Goal: Task Accomplishment & Management: Complete application form

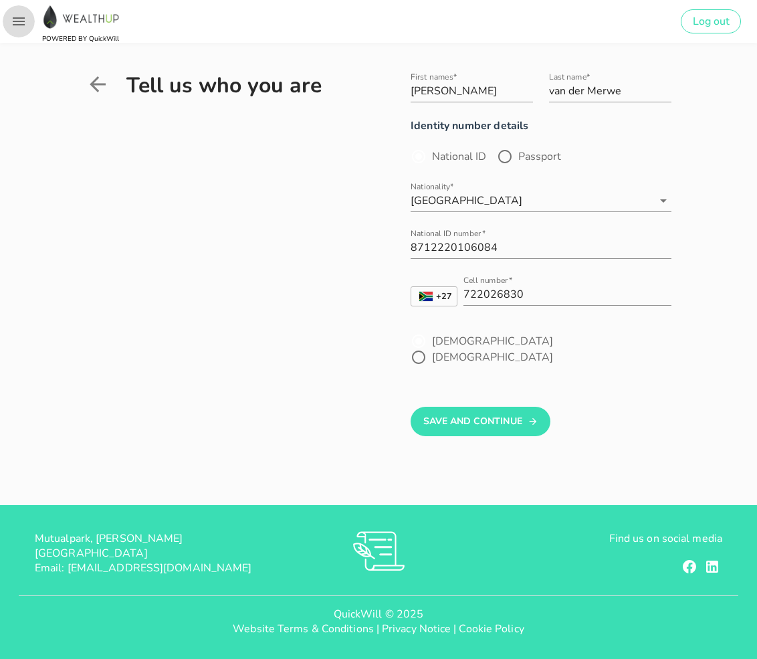
click at [21, 23] on icon "button" at bounding box center [19, 21] width 16 height 16
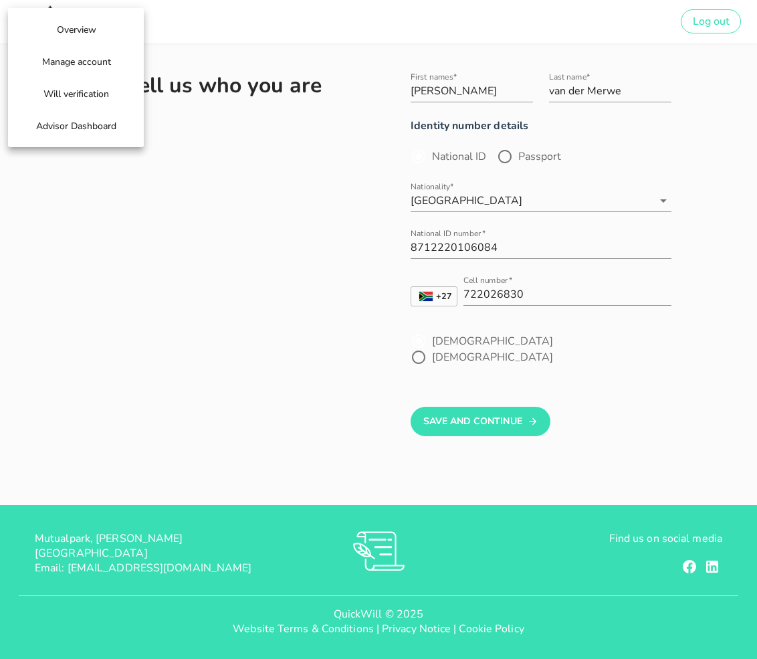
click at [56, 140] on div "Advisor Dashboard" at bounding box center [75, 126] width 121 height 32
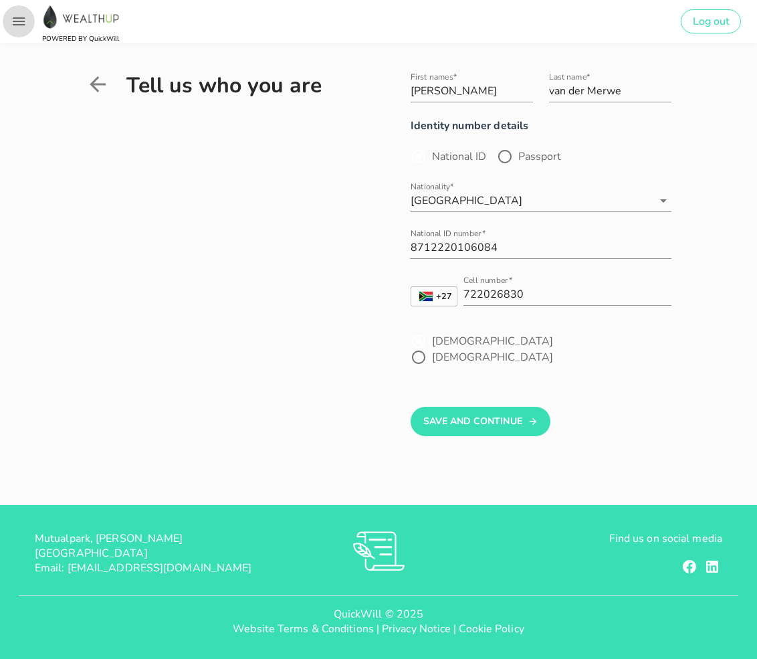
click at [13, 13] on button "button" at bounding box center [19, 21] width 32 height 32
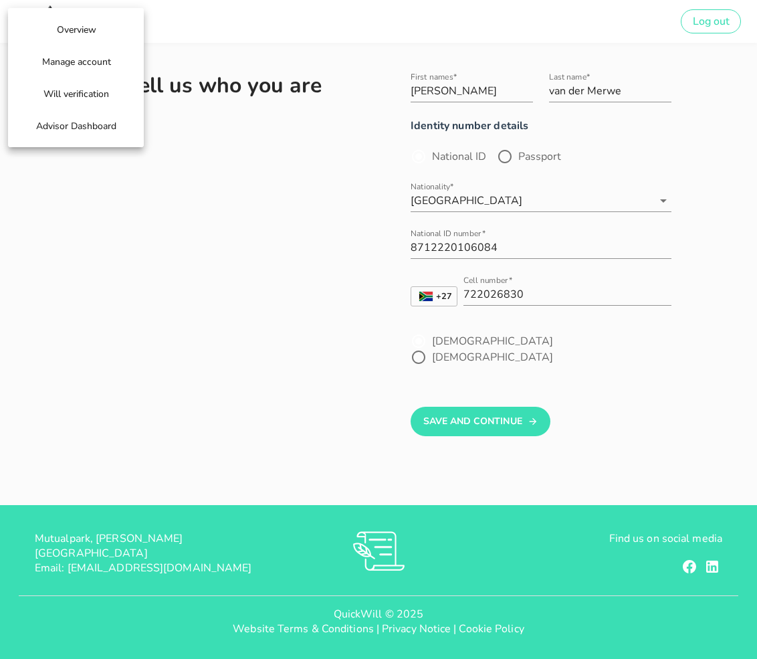
click at [44, 128] on span "Advisor Dashboard" at bounding box center [75, 126] width 81 height 13
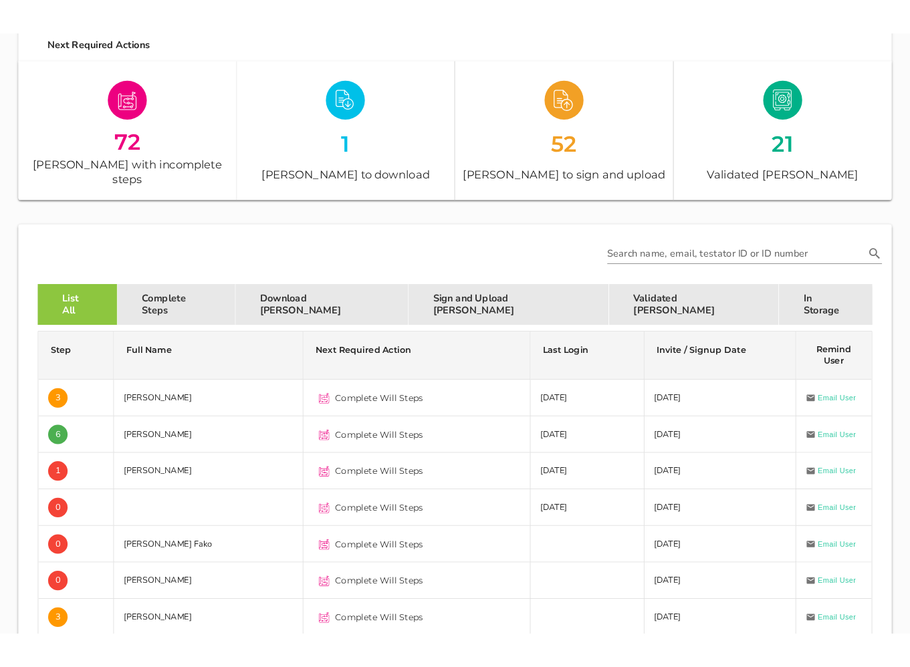
scroll to position [188, 0]
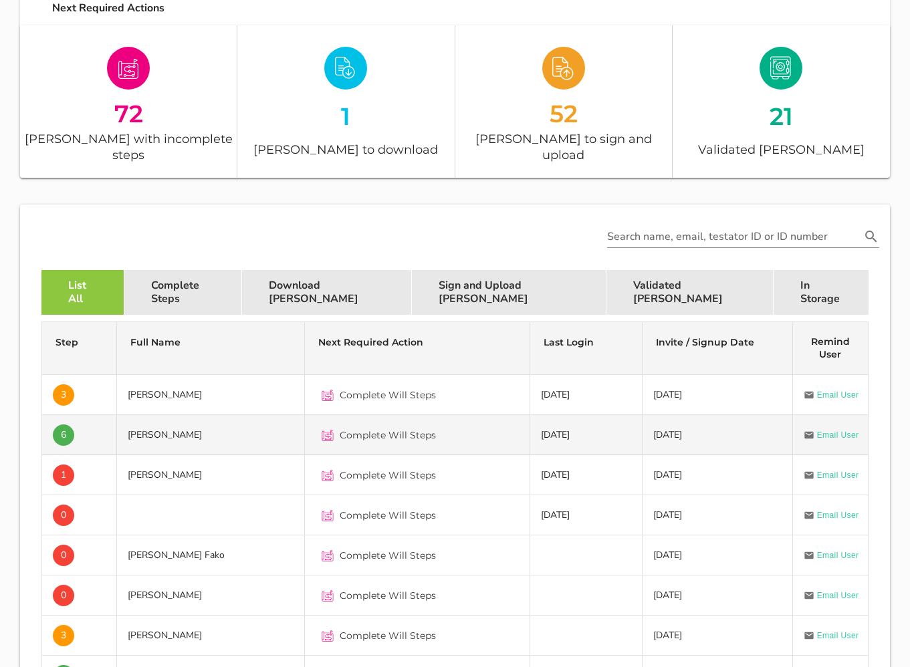
click at [154, 415] on td "[PERSON_NAME]" at bounding box center [211, 435] width 188 height 40
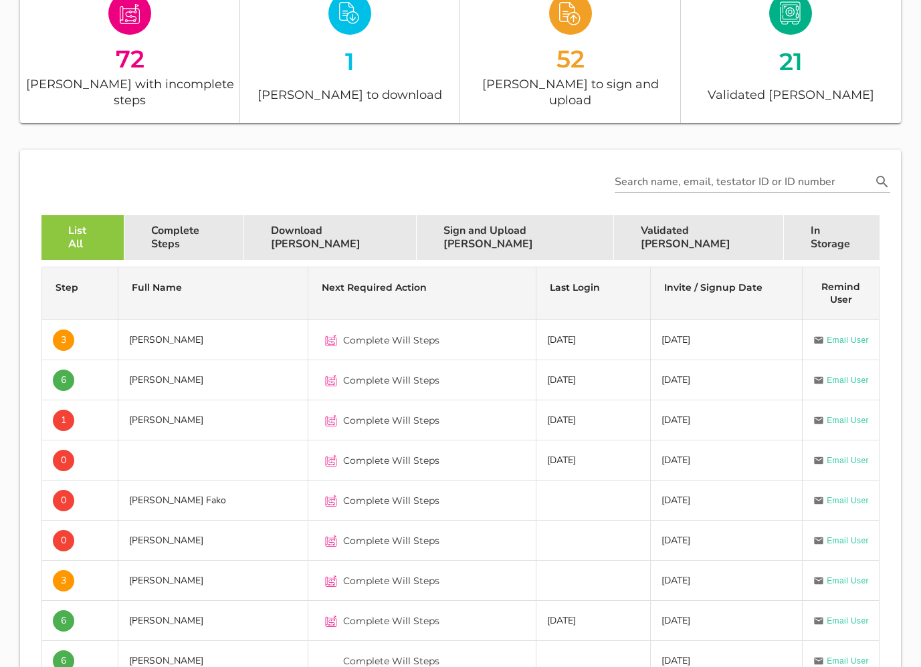
scroll to position [273, 0]
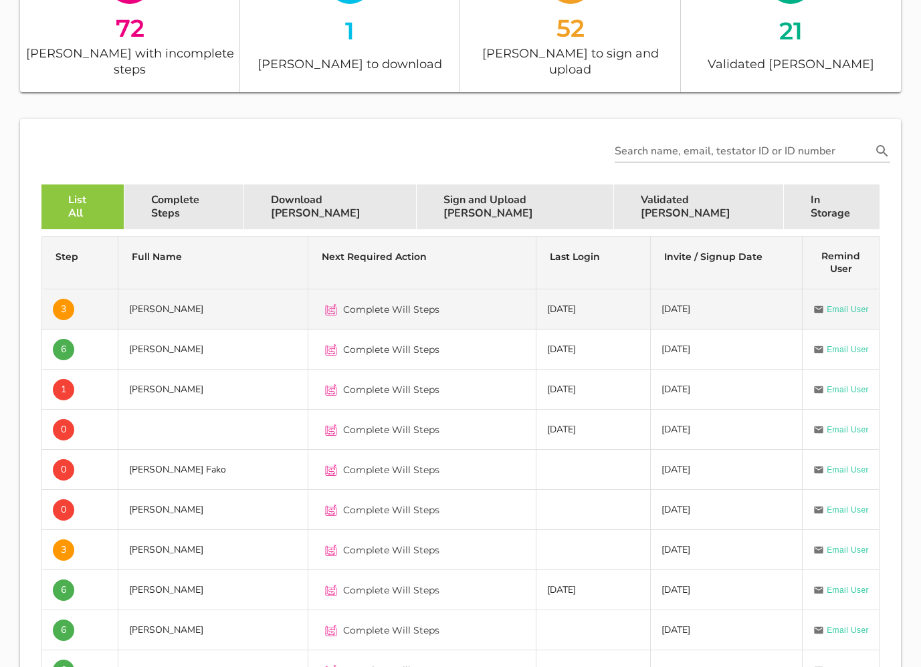
click at [211, 294] on td "[PERSON_NAME]" at bounding box center [213, 310] width 190 height 40
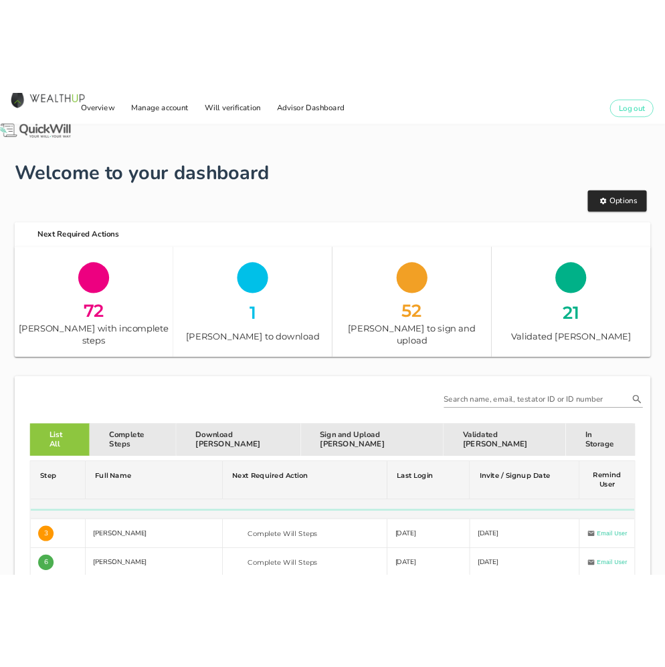
scroll to position [273, 0]
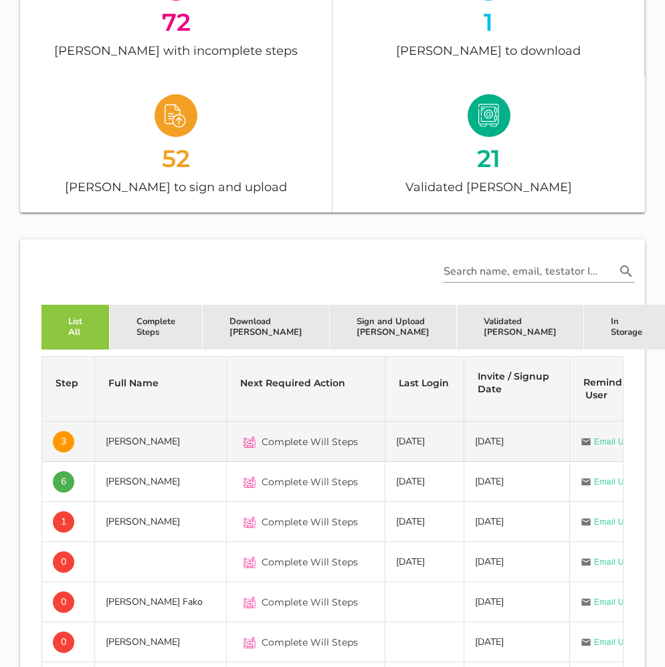
click at [162, 443] on td "[PERSON_NAME]" at bounding box center [161, 442] width 132 height 40
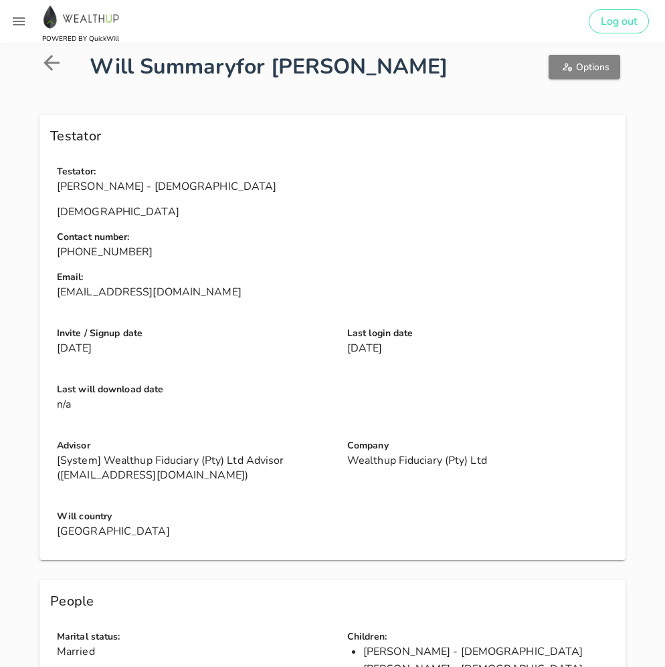
click at [576, 76] on button "Options" at bounding box center [584, 67] width 72 height 24
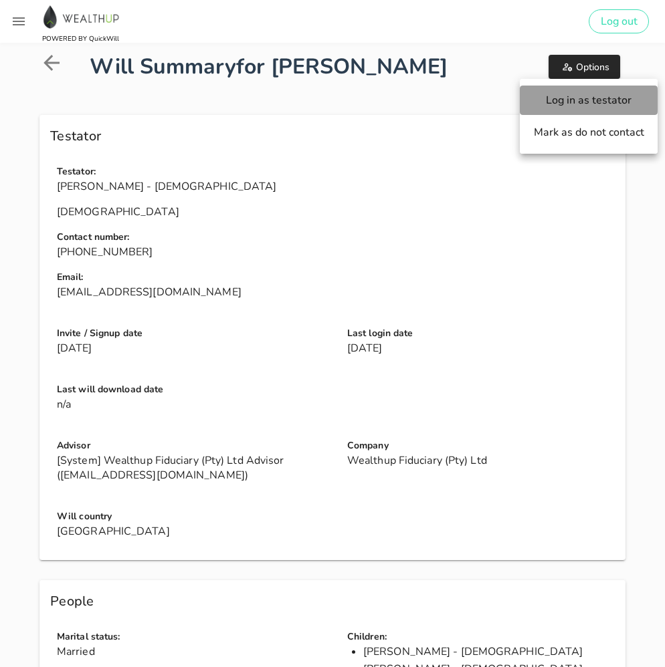
click at [571, 99] on span "Log in as testator" at bounding box center [588, 100] width 111 height 15
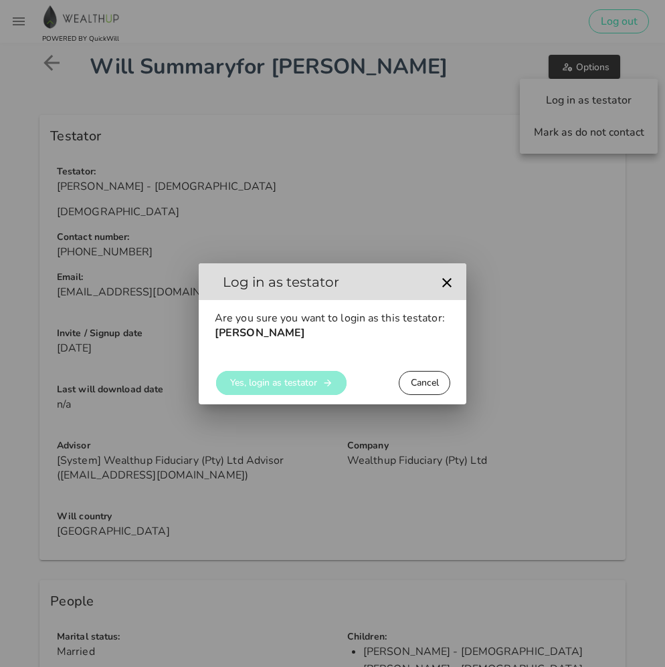
click at [298, 376] on button "Yes, login as testator" at bounding box center [281, 383] width 130 height 24
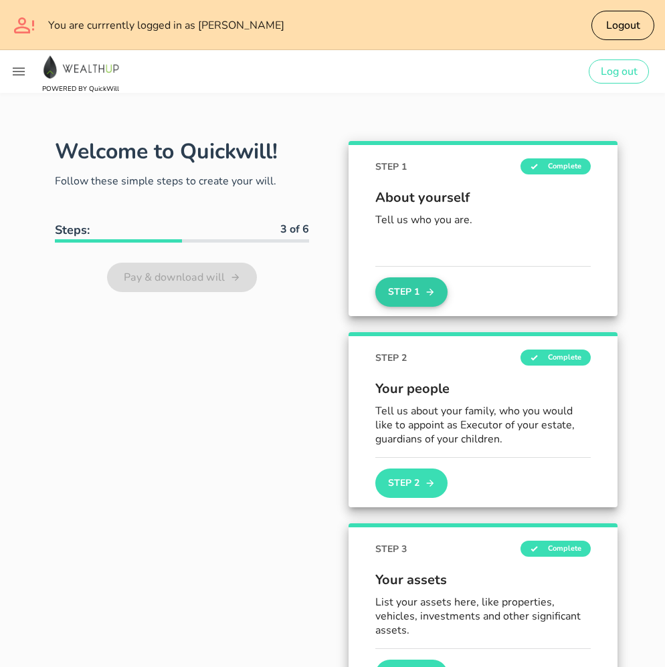
click at [421, 300] on button "Step 1" at bounding box center [411, 291] width 72 height 29
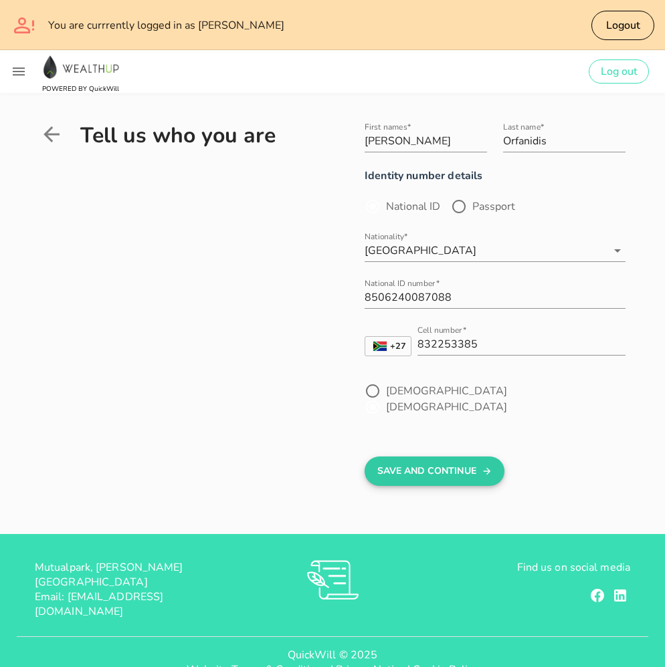
click at [412, 457] on button "Save And Continue" at bounding box center [434, 471] width 140 height 29
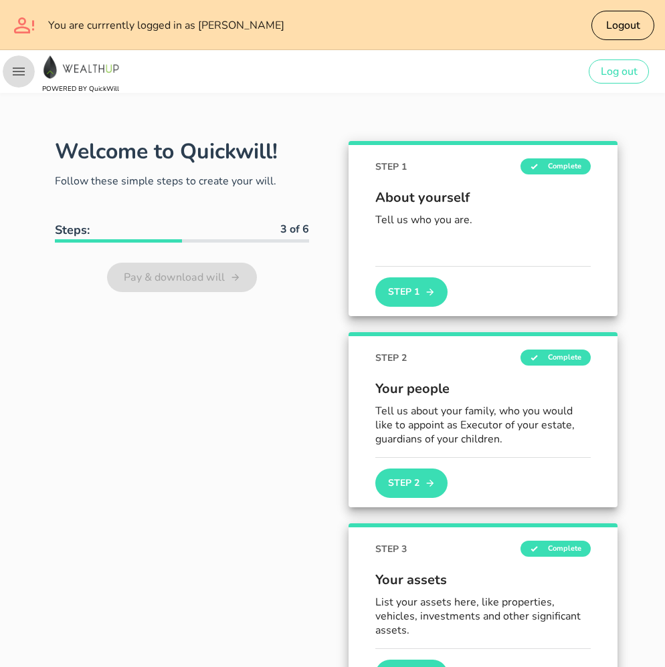
click at [26, 70] on icon "button" at bounding box center [19, 72] width 16 height 16
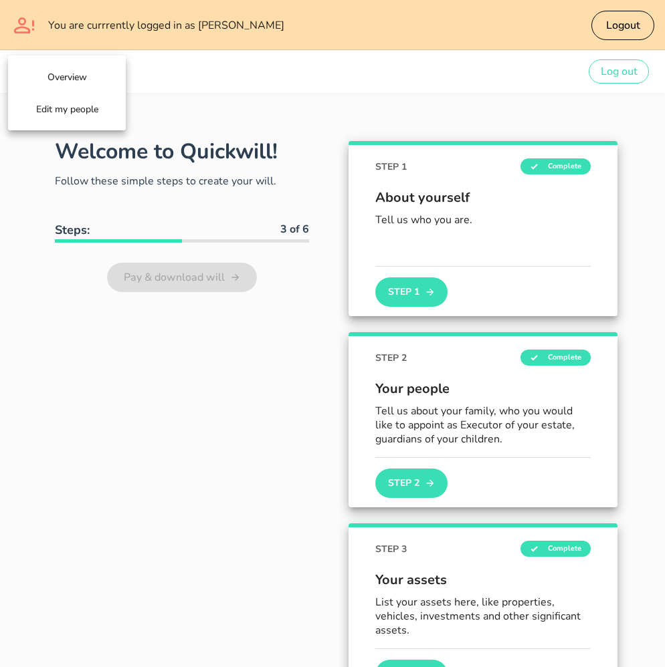
click at [62, 71] on span "Overview" at bounding box center [66, 77] width 63 height 13
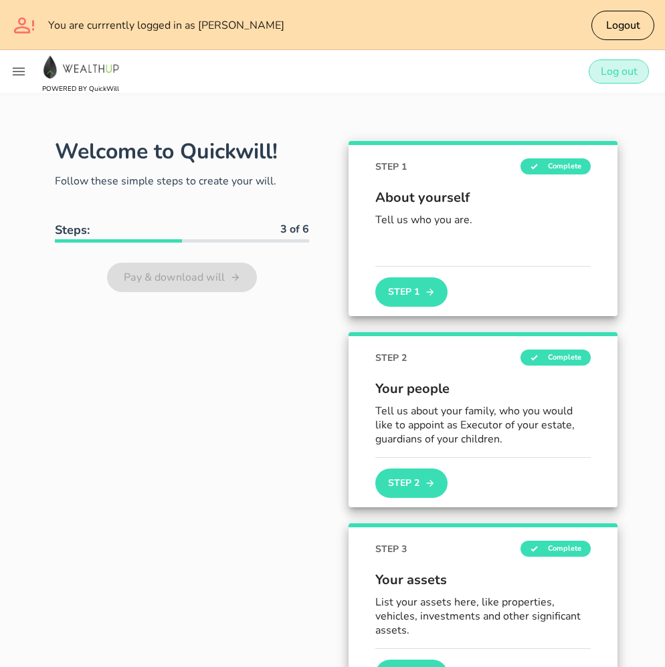
click at [603, 68] on span "Log out" at bounding box center [618, 71] width 37 height 15
click at [415, 287] on button "Step 1" at bounding box center [411, 291] width 72 height 29
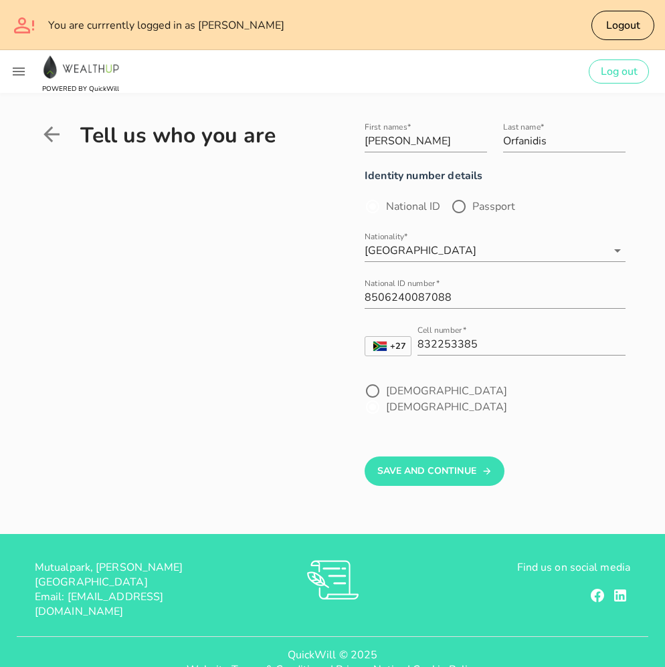
click at [53, 134] on icon at bounding box center [51, 134] width 16 height 16
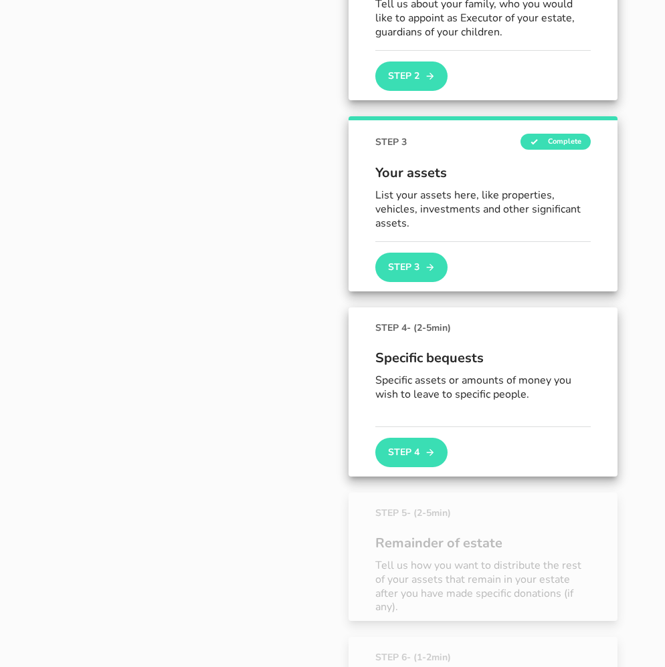
scroll to position [433, 0]
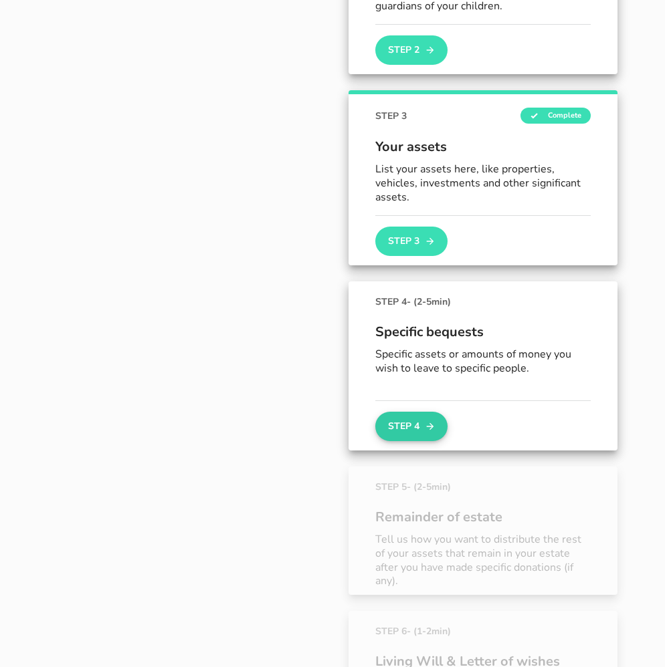
click at [404, 429] on button "Step 4" at bounding box center [411, 426] width 72 height 29
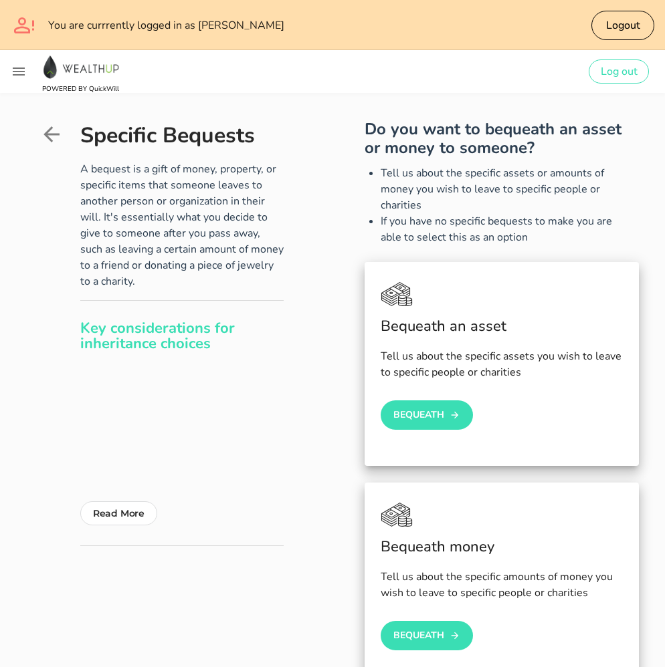
click at [53, 132] on icon at bounding box center [51, 134] width 24 height 24
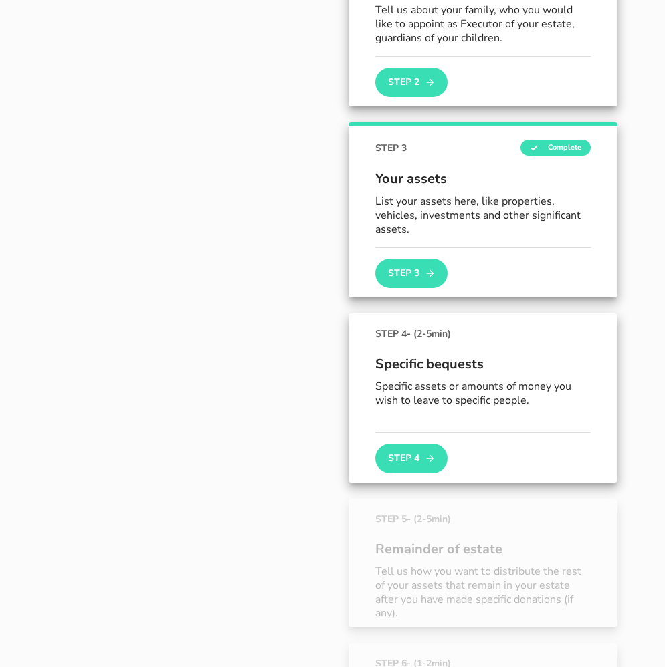
scroll to position [470, 0]
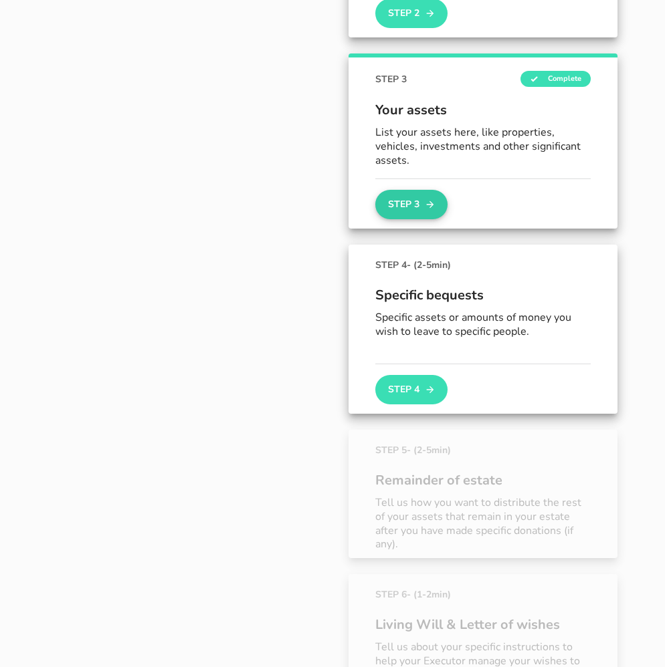
click at [414, 211] on button "Step 3" at bounding box center [411, 204] width 72 height 29
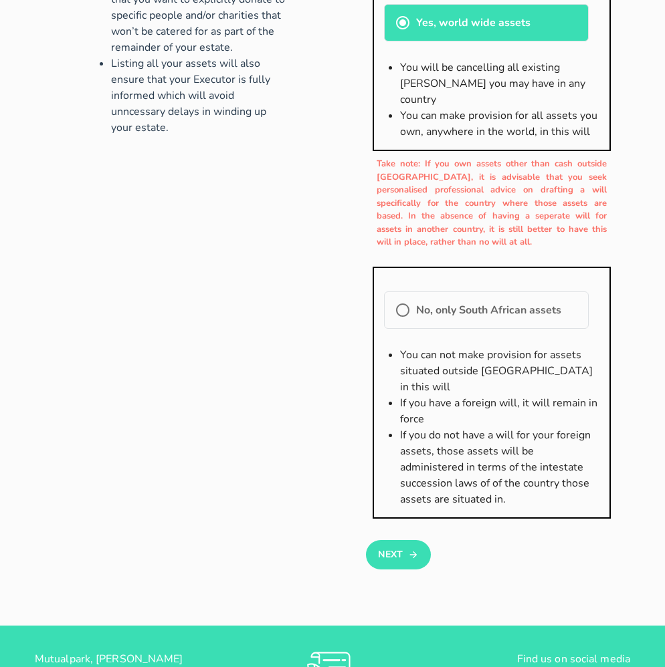
scroll to position [277, 0]
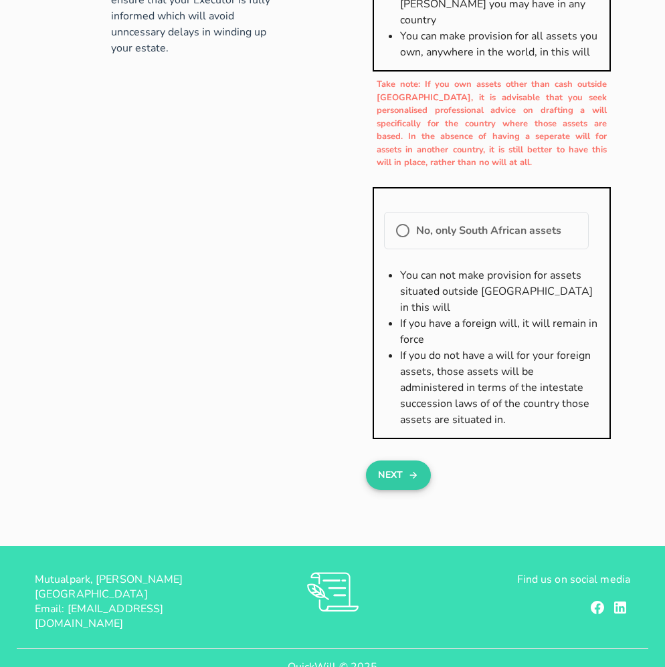
click at [399, 461] on button "Next" at bounding box center [398, 475] width 65 height 29
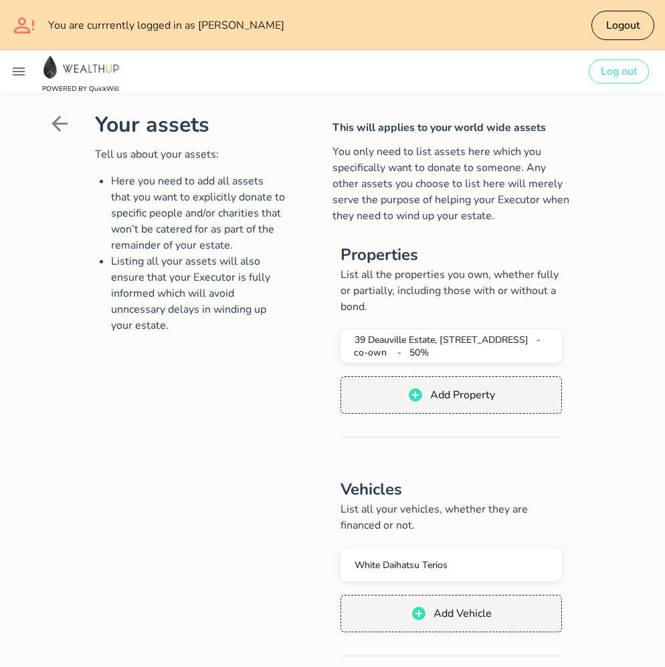
click at [64, 123] on icon at bounding box center [59, 124] width 16 height 16
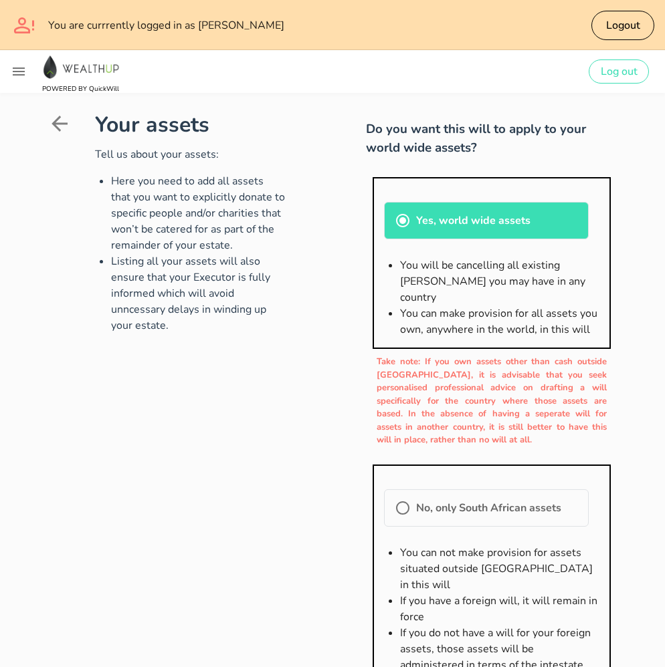
click at [64, 124] on icon at bounding box center [59, 124] width 16 height 16
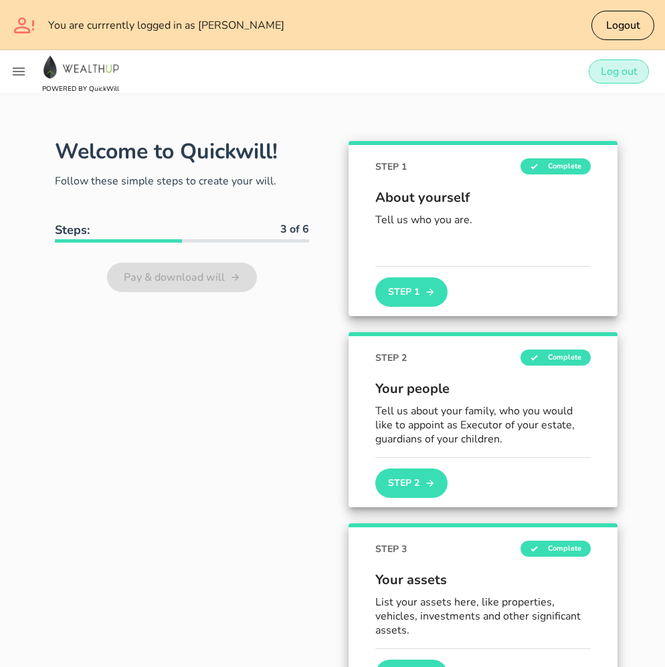
click at [613, 72] on span "Log out" at bounding box center [618, 71] width 37 height 15
click at [603, 23] on button "Logout" at bounding box center [622, 25] width 63 height 29
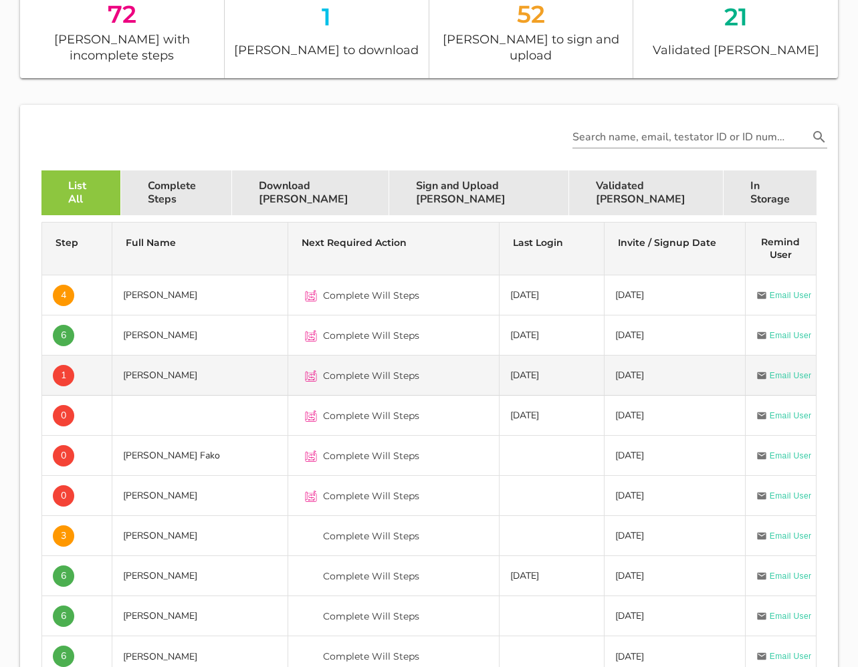
scroll to position [408, 0]
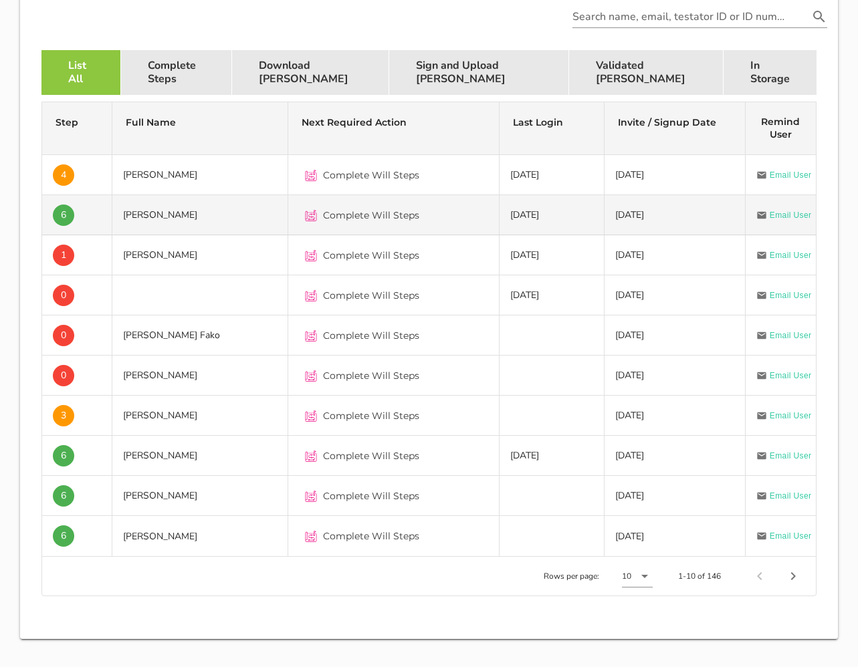
click at [201, 200] on td "[PERSON_NAME]" at bounding box center [200, 215] width 176 height 40
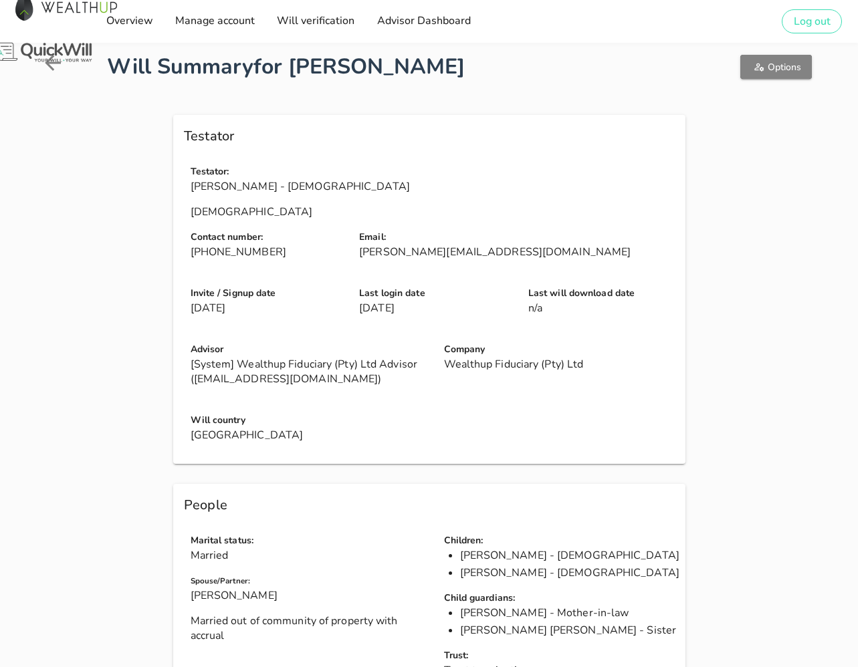
click at [756, 69] on span "Options" at bounding box center [776, 67] width 50 height 13
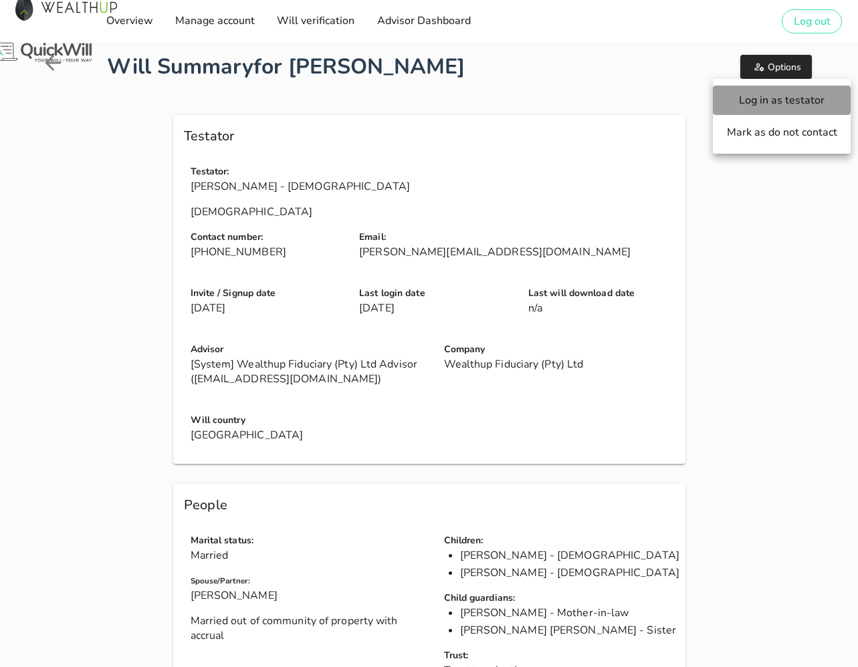
click at [756, 100] on span "Log in as testator" at bounding box center [781, 100] width 111 height 15
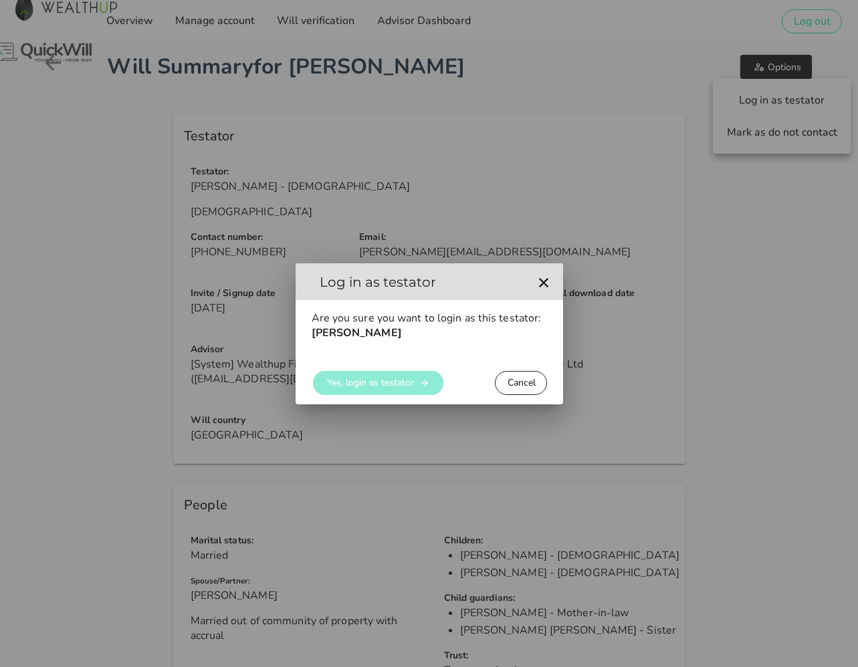
click at [362, 382] on span "Yes, login as testator" at bounding box center [370, 382] width 88 height 13
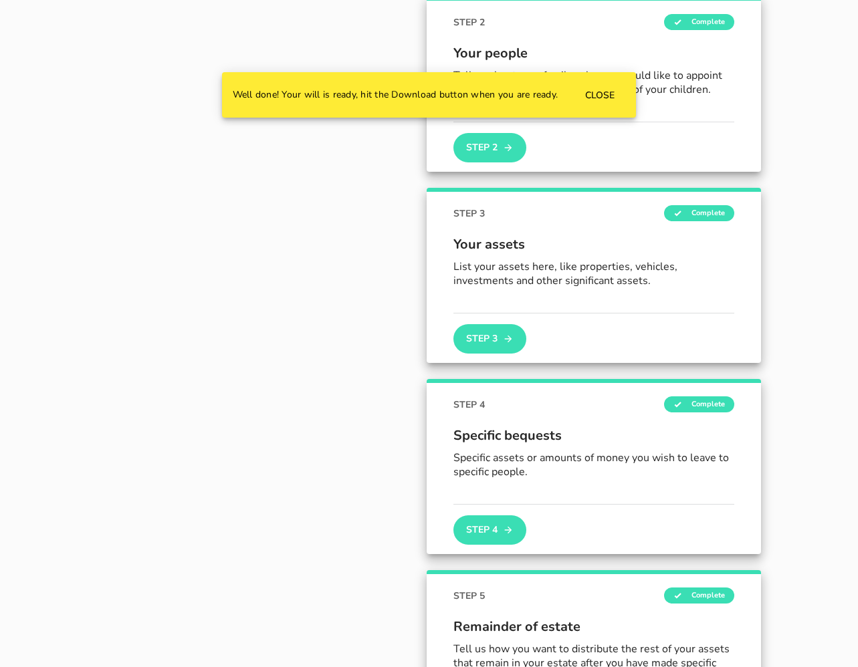
scroll to position [343, 0]
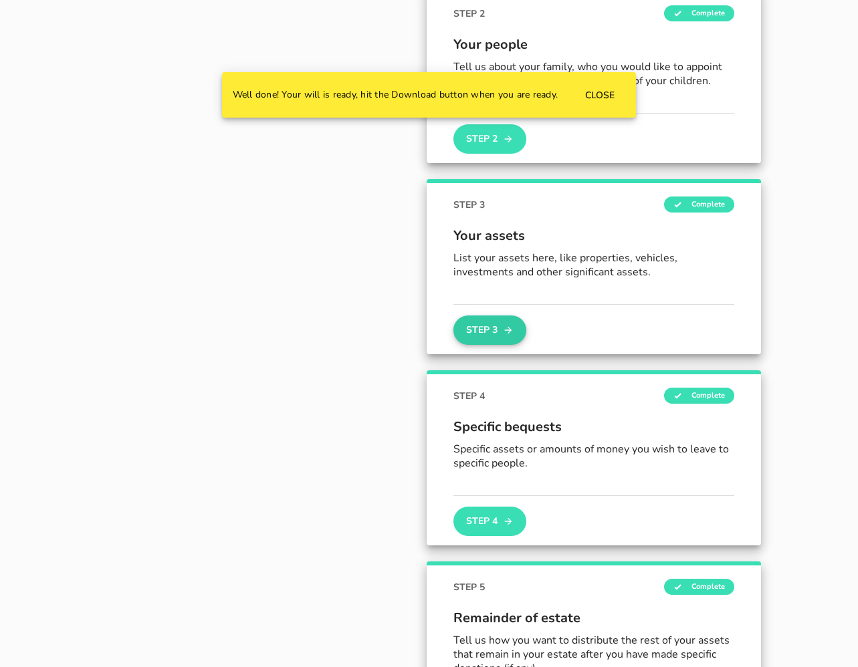
click at [500, 333] on button "Step 3" at bounding box center [489, 330] width 72 height 29
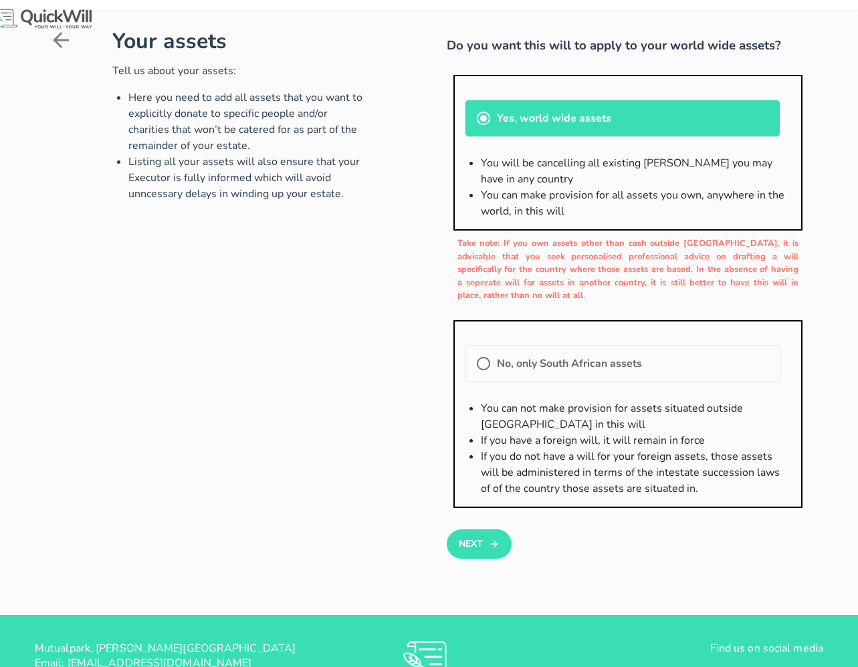
scroll to position [183, 0]
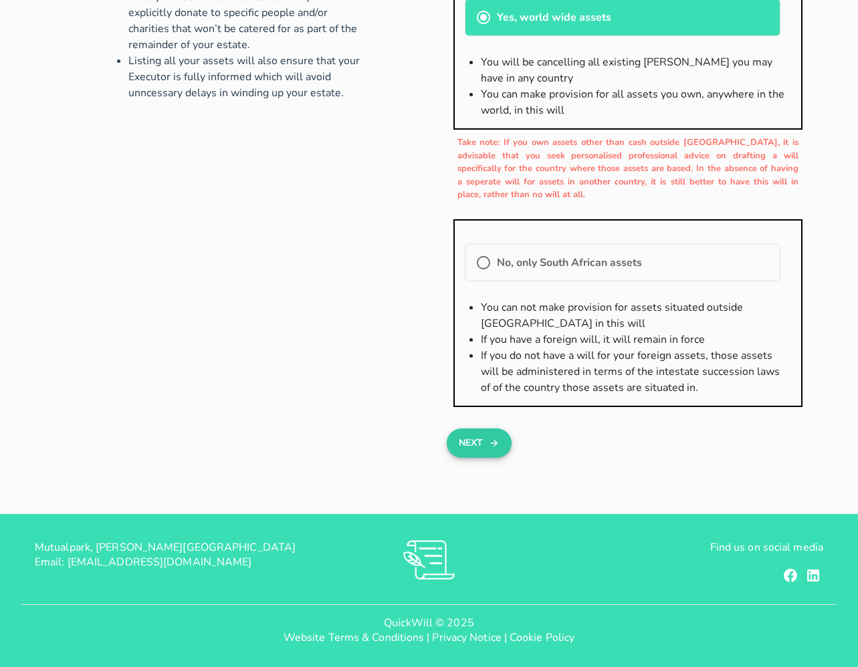
click at [479, 435] on button "Next" at bounding box center [479, 443] width 65 height 29
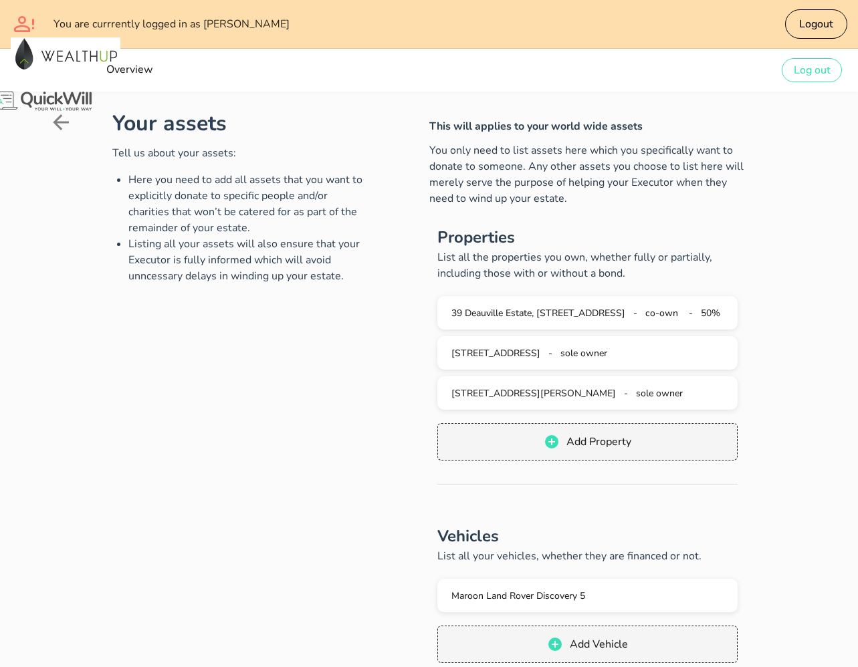
click at [60, 123] on icon at bounding box center [61, 122] width 16 height 16
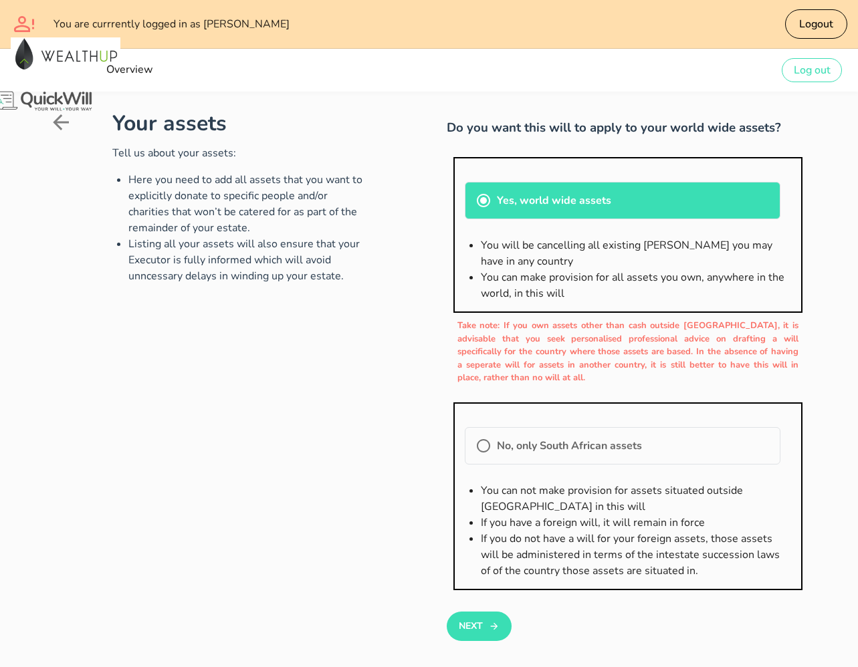
click at [55, 116] on icon at bounding box center [61, 122] width 24 height 24
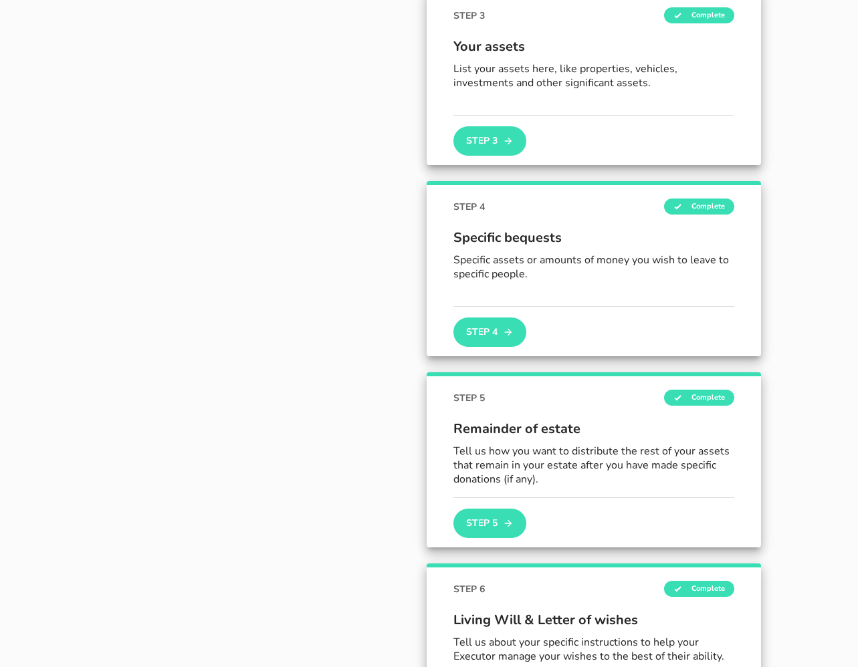
scroll to position [558, 0]
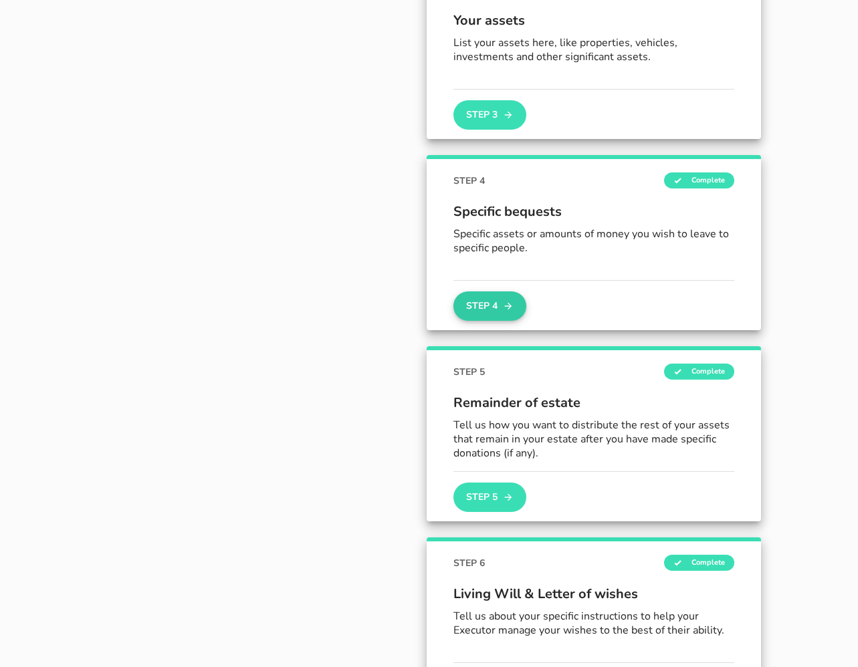
click at [489, 301] on button "Step 4" at bounding box center [489, 306] width 72 height 29
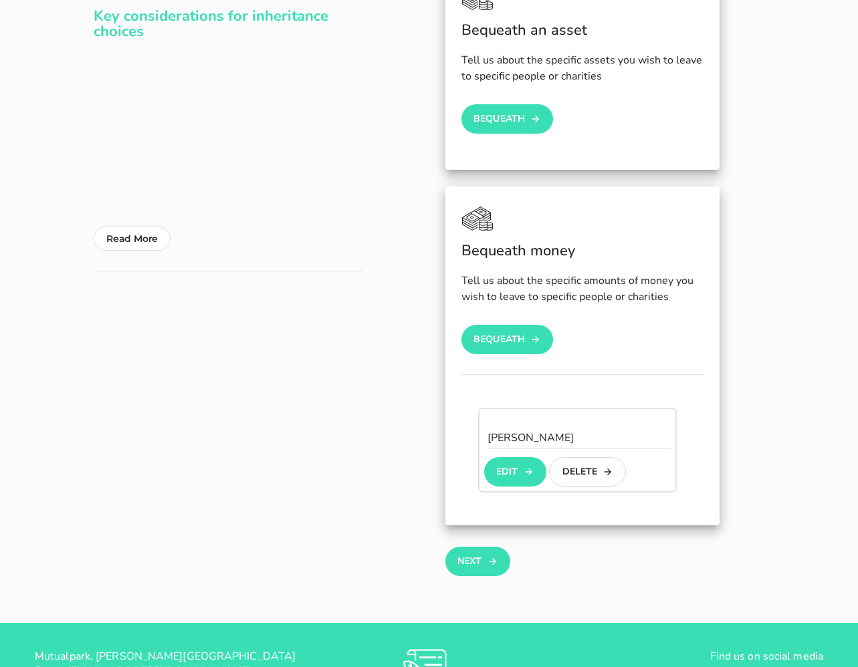
scroll to position [289, 0]
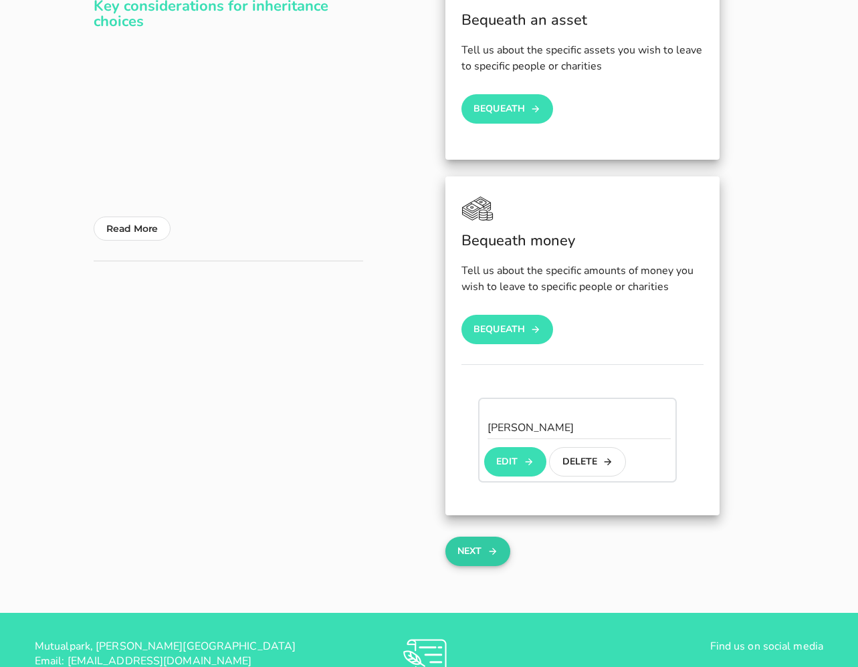
click at [487, 548] on icon "button" at bounding box center [492, 552] width 11 height 16
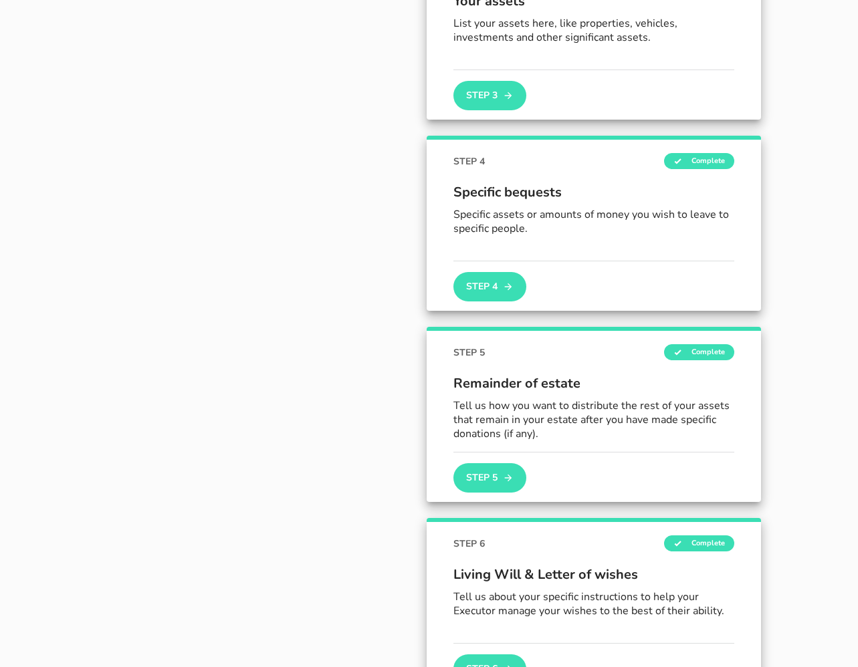
scroll to position [578, 0]
click at [495, 282] on button "Step 4" at bounding box center [489, 285] width 72 height 29
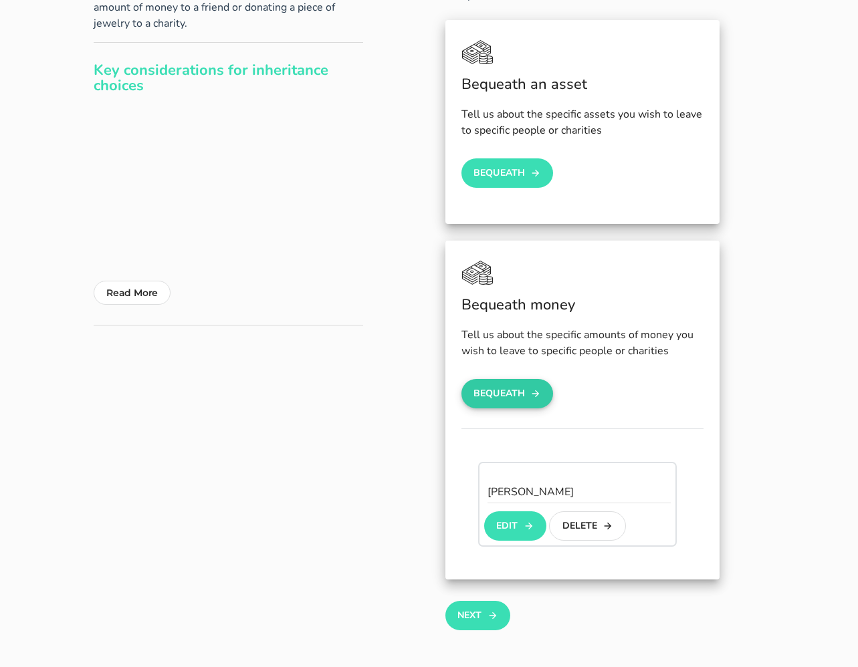
scroll to position [247, 0]
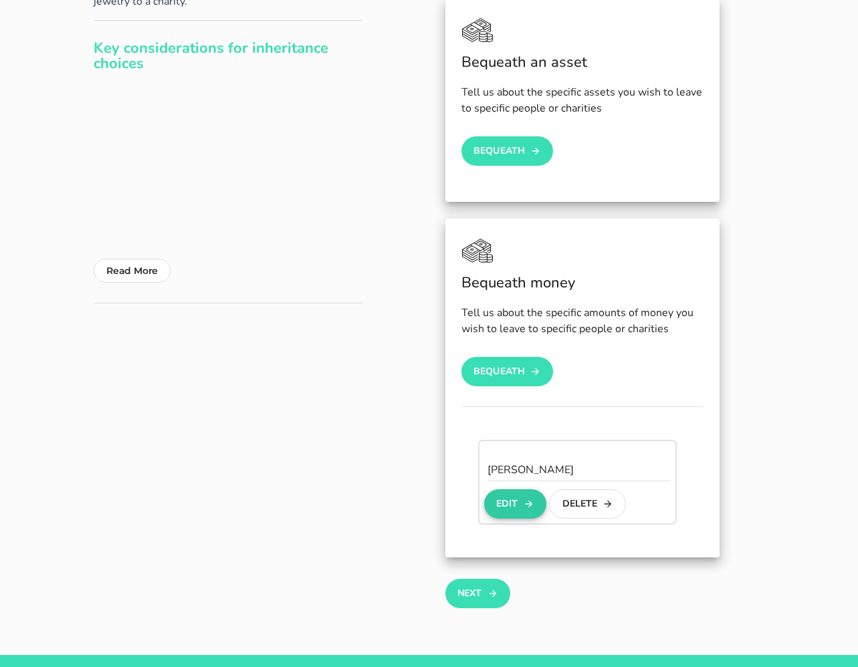
click at [516, 501] on button "Edit" at bounding box center [515, 503] width 62 height 29
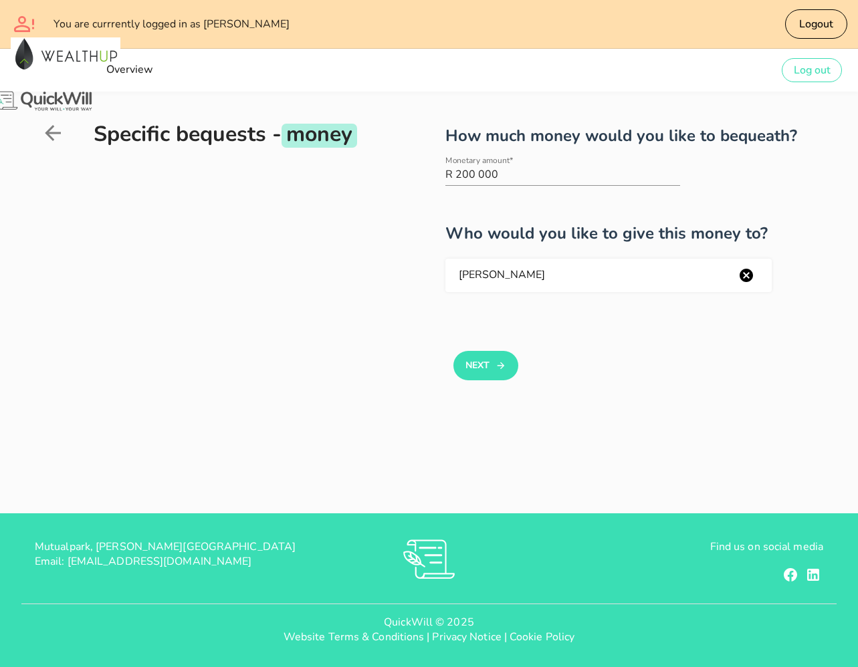
click at [49, 133] on icon at bounding box center [53, 133] width 16 height 16
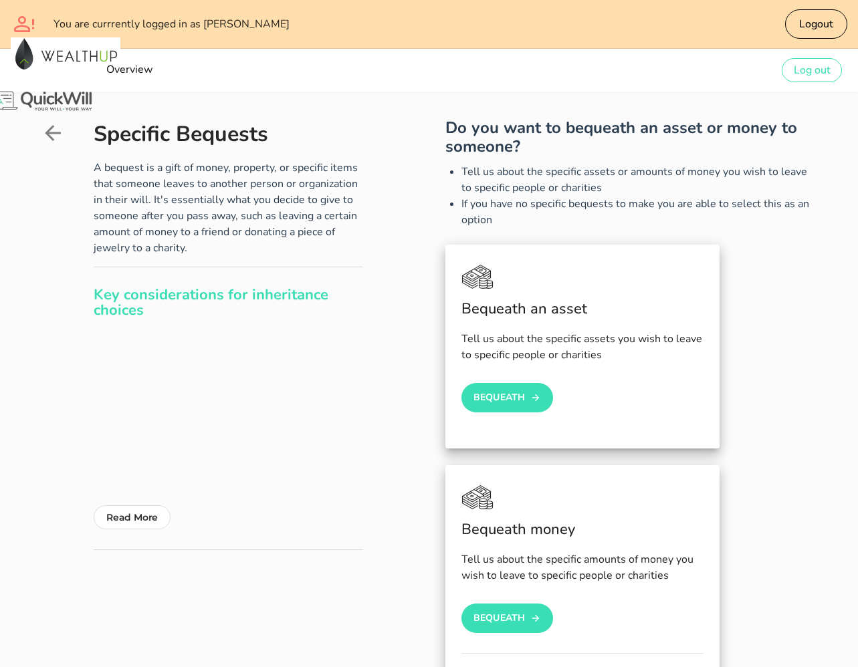
click at [49, 133] on icon at bounding box center [53, 133] width 16 height 16
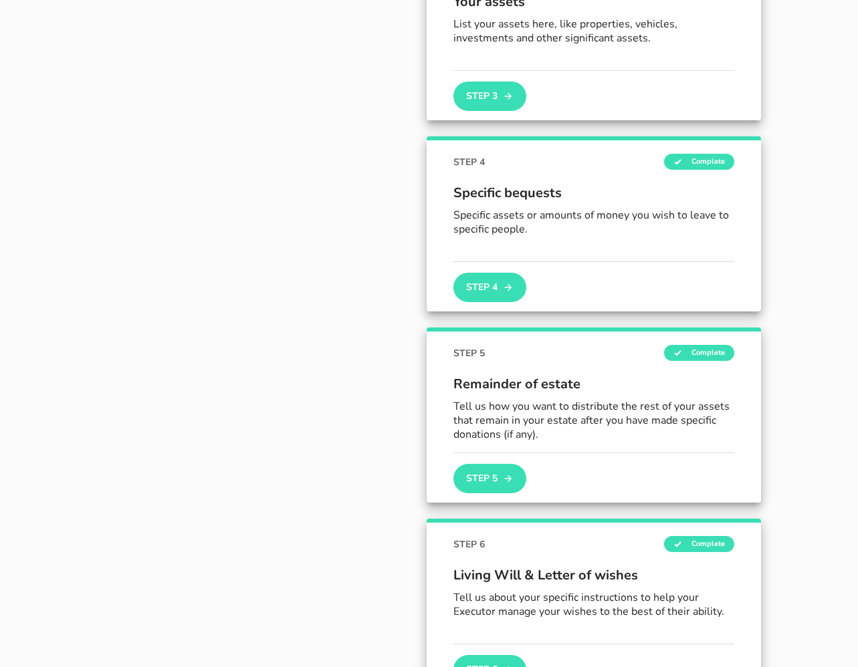
scroll to position [596, 0]
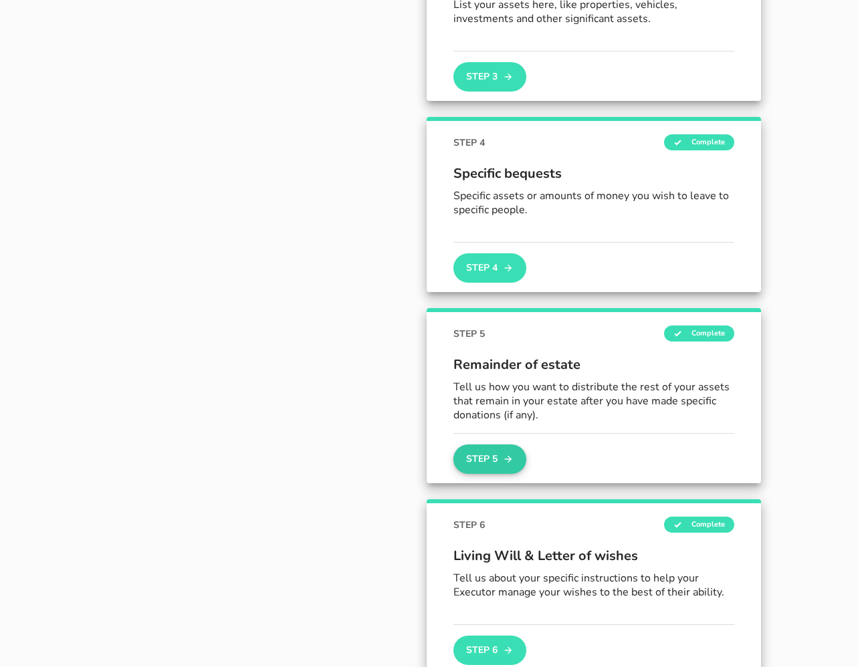
click at [492, 455] on button "Step 5" at bounding box center [489, 459] width 72 height 29
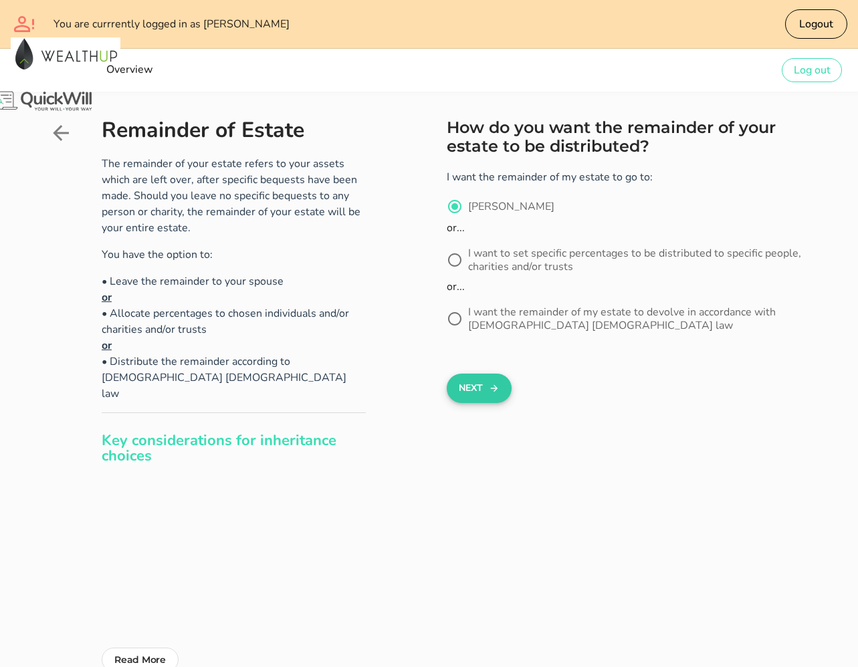
click at [480, 390] on button "Next" at bounding box center [479, 388] width 65 height 29
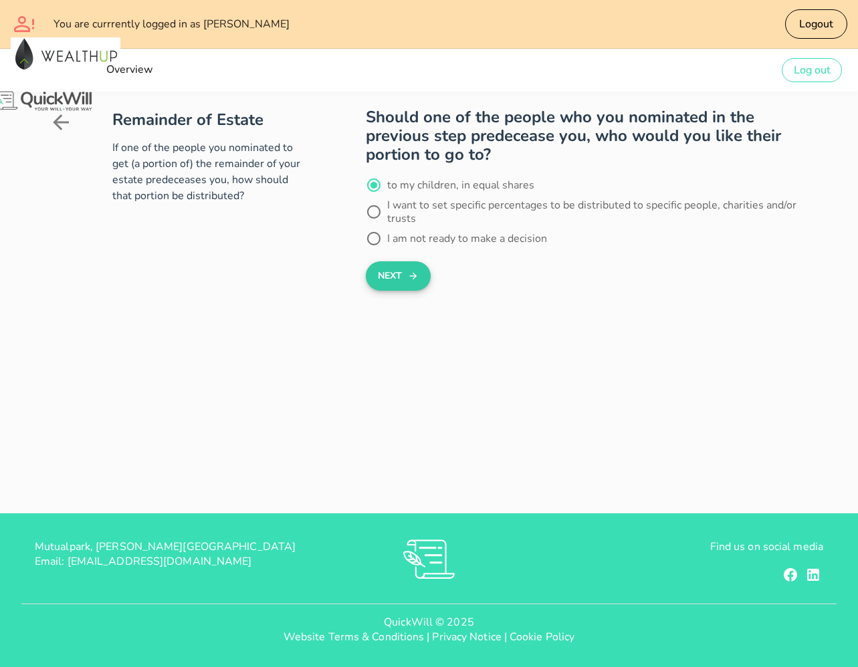
click at [394, 271] on button "Next" at bounding box center [398, 275] width 65 height 29
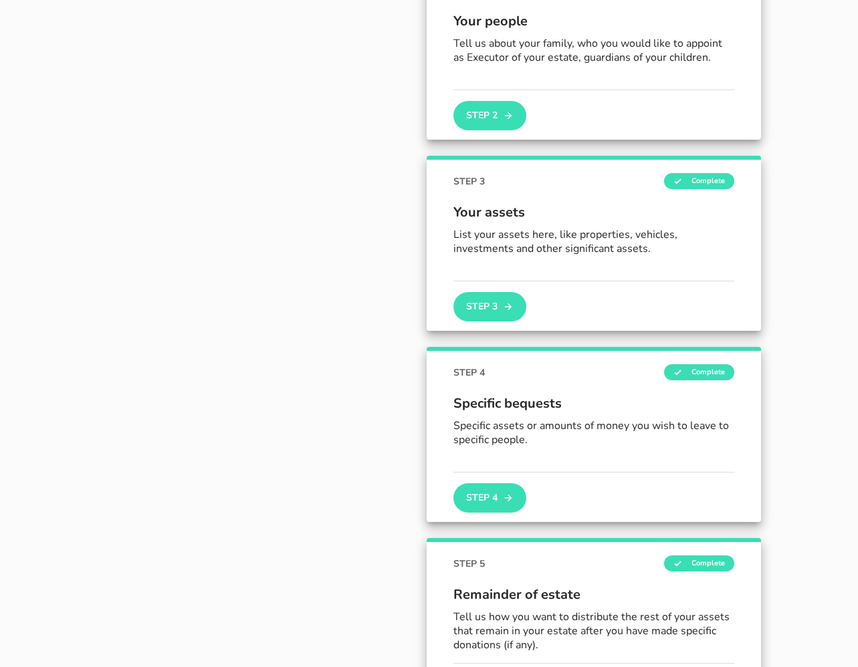
scroll to position [245, 0]
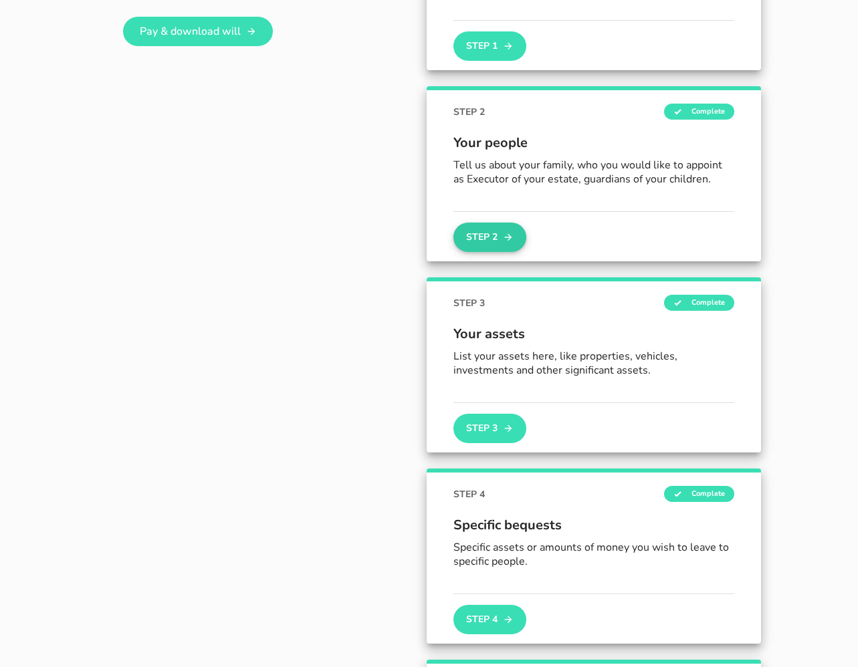
click at [506, 229] on icon "button" at bounding box center [508, 237] width 11 height 16
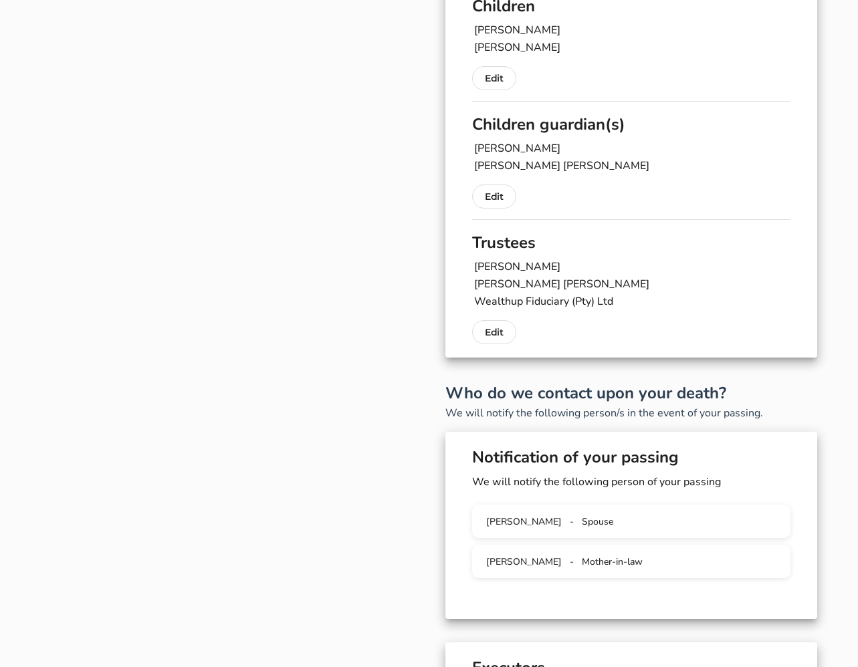
scroll to position [328, 0]
click at [504, 189] on button "Edit" at bounding box center [494, 195] width 44 height 24
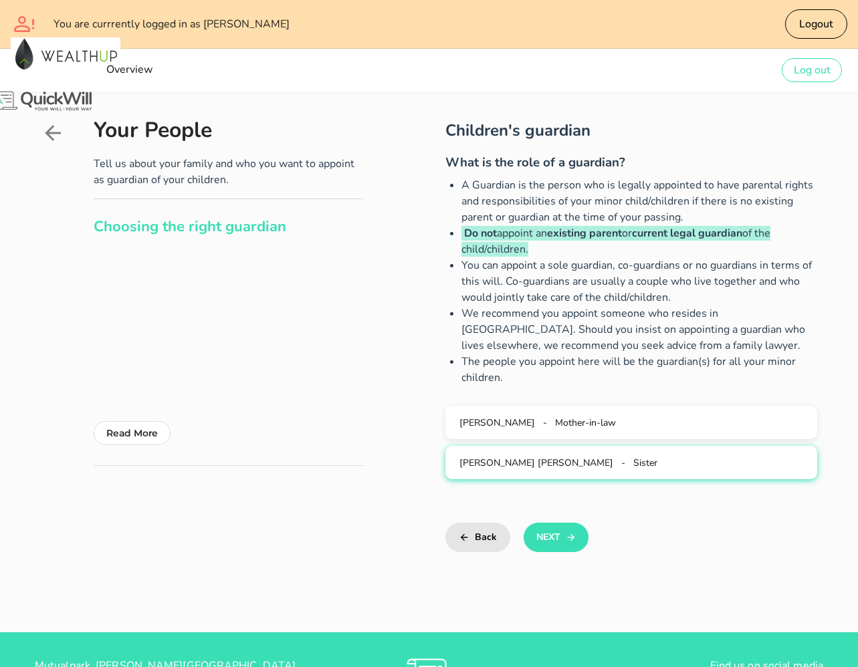
click at [711, 475] on button "[PERSON_NAME] [PERSON_NAME] - Sister" at bounding box center [631, 462] width 372 height 33
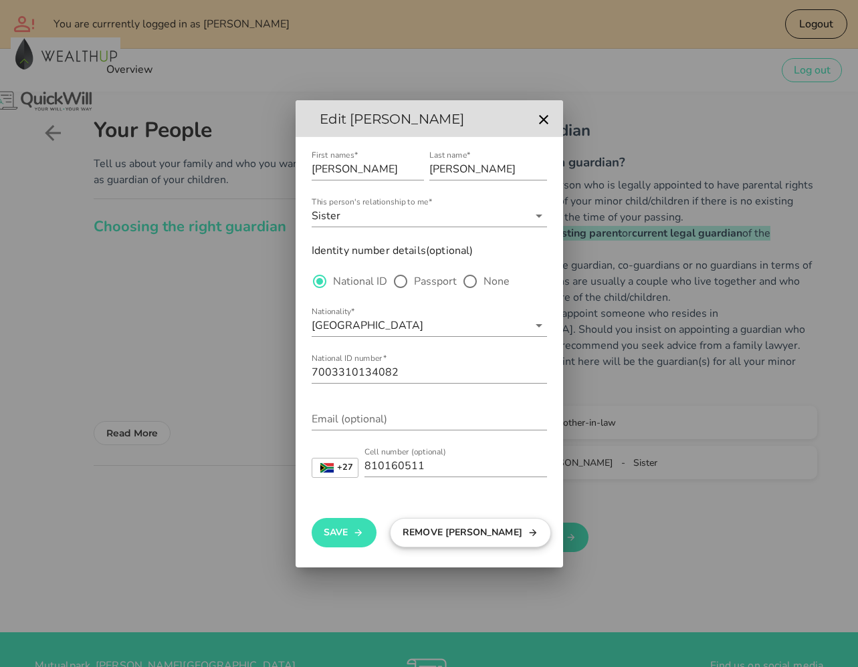
click at [528, 533] on icon "button" at bounding box center [533, 533] width 11 height 16
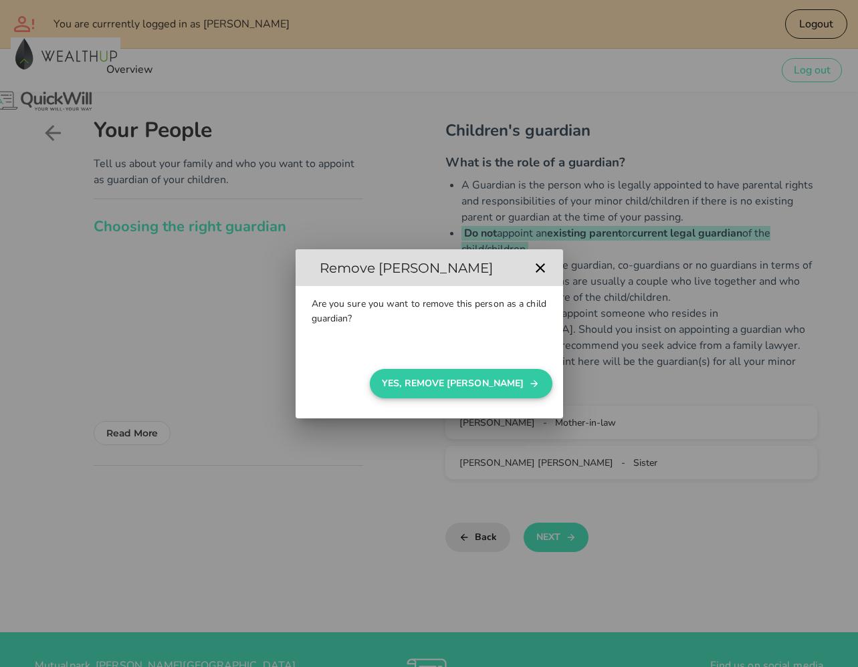
click at [452, 384] on button "Yes, Remove [PERSON_NAME]" at bounding box center [461, 383] width 183 height 29
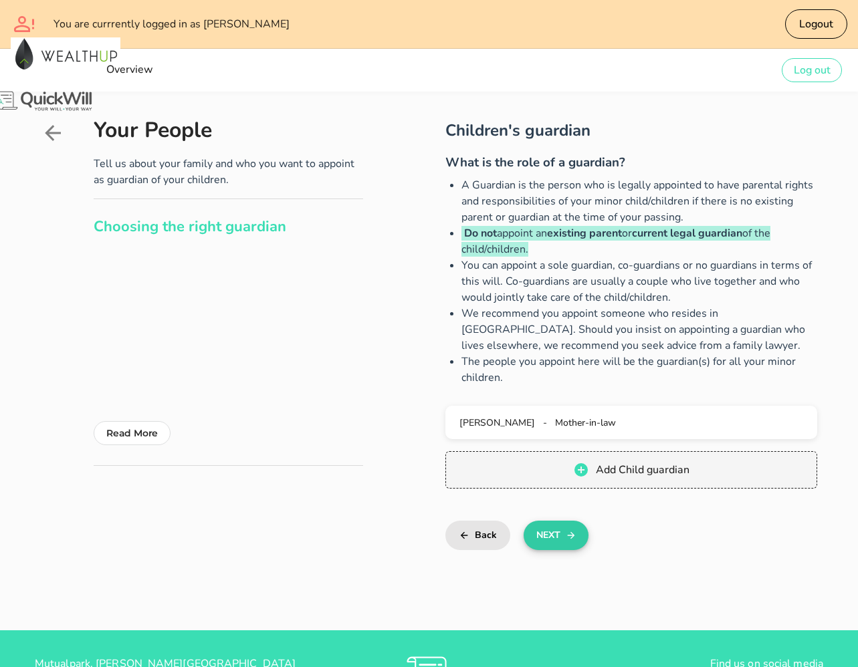
click at [567, 523] on button "Next" at bounding box center [556, 535] width 65 height 29
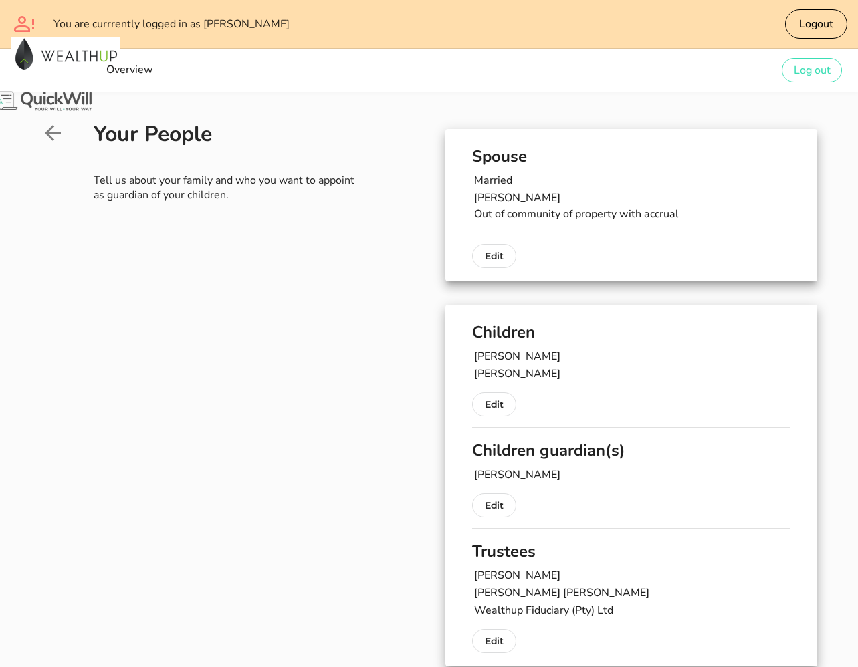
scroll to position [288, 0]
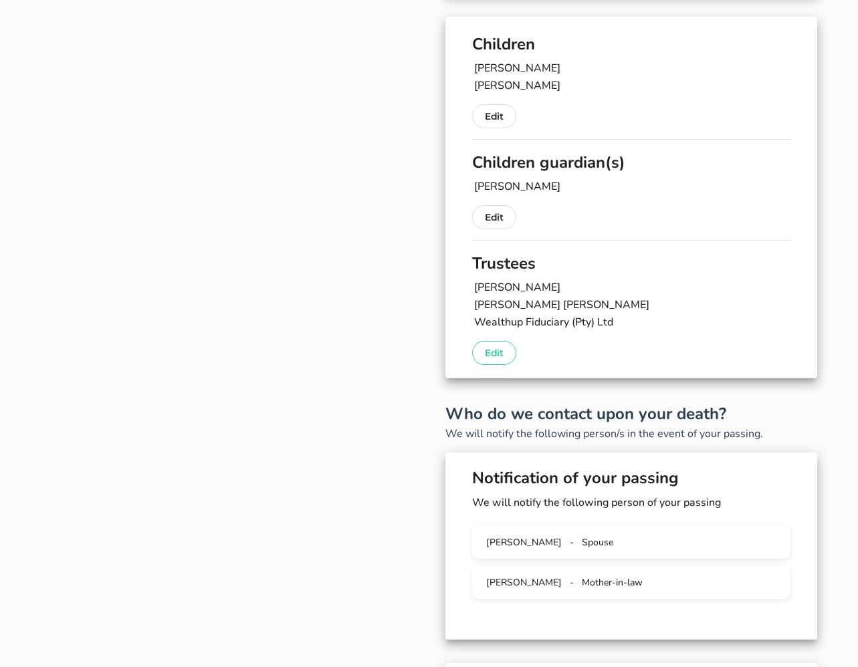
click at [490, 347] on p "Edit" at bounding box center [494, 353] width 19 height 16
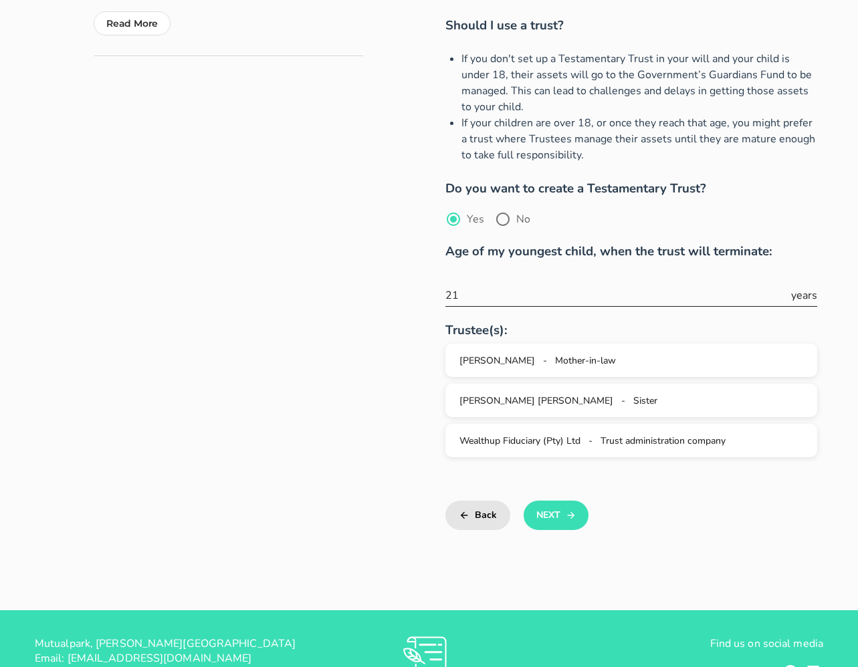
scroll to position [413, 0]
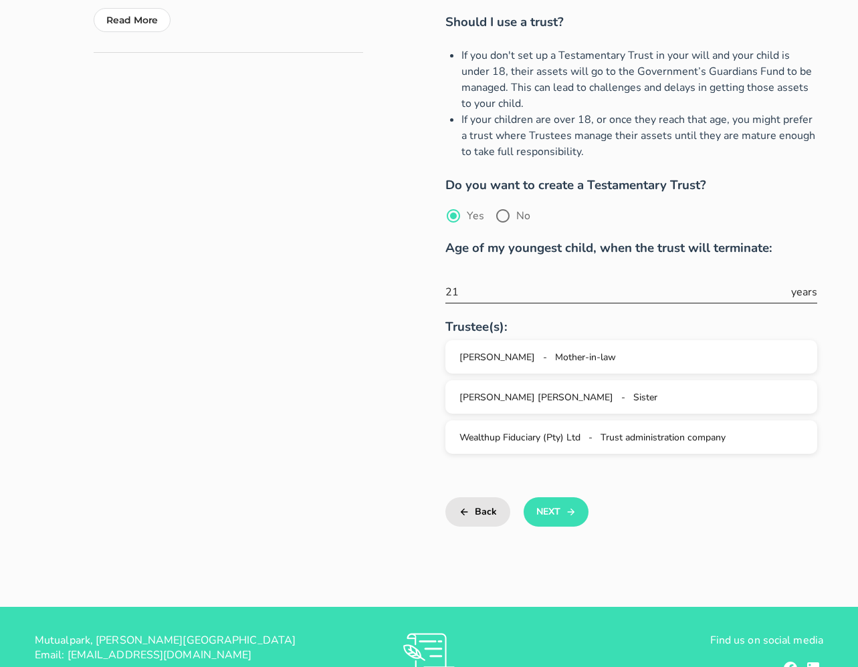
click at [502, 282] on input "21" at bounding box center [616, 292] width 343 height 21
type input "24"
click at [563, 499] on button "Next" at bounding box center [556, 511] width 65 height 29
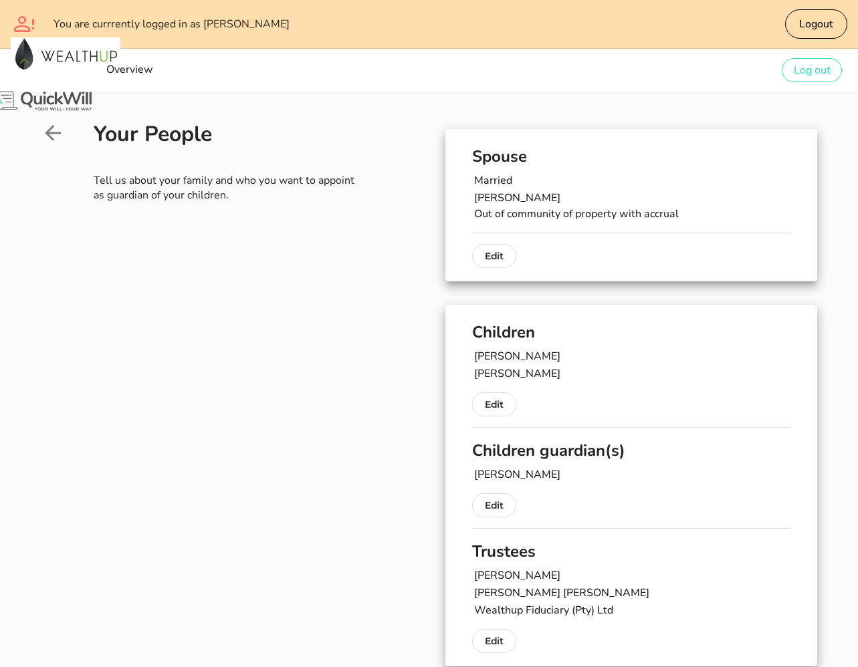
click at [62, 129] on icon at bounding box center [53, 133] width 24 height 24
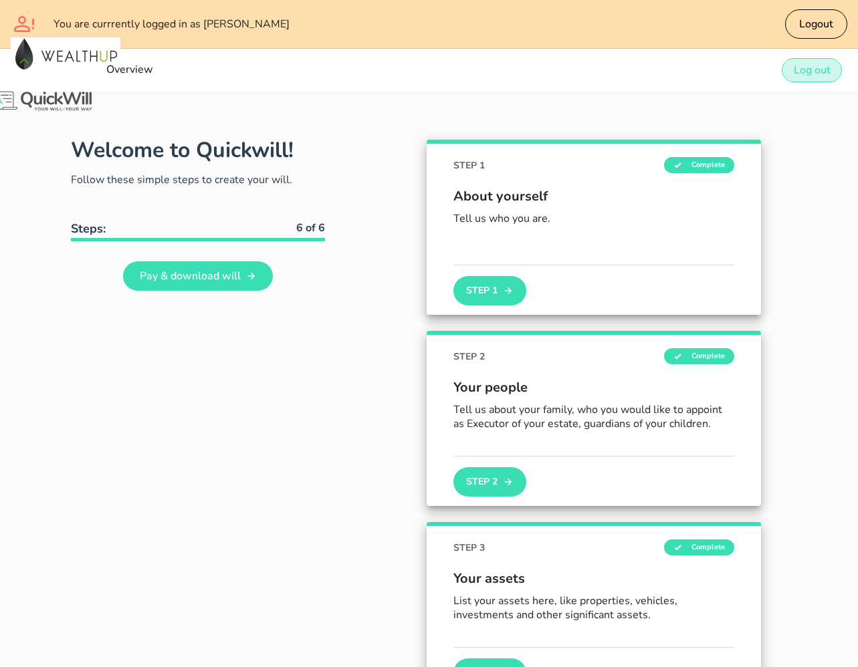
click at [756, 72] on span "Log out" at bounding box center [811, 70] width 37 height 15
click at [756, 78] on button "Log out" at bounding box center [812, 70] width 60 height 24
click at [52, 49] on img at bounding box center [66, 53] width 110 height 33
click at [756, 58] on button "Log out" at bounding box center [812, 70] width 60 height 24
click at [756, 21] on span "Logout" at bounding box center [815, 24] width 35 height 15
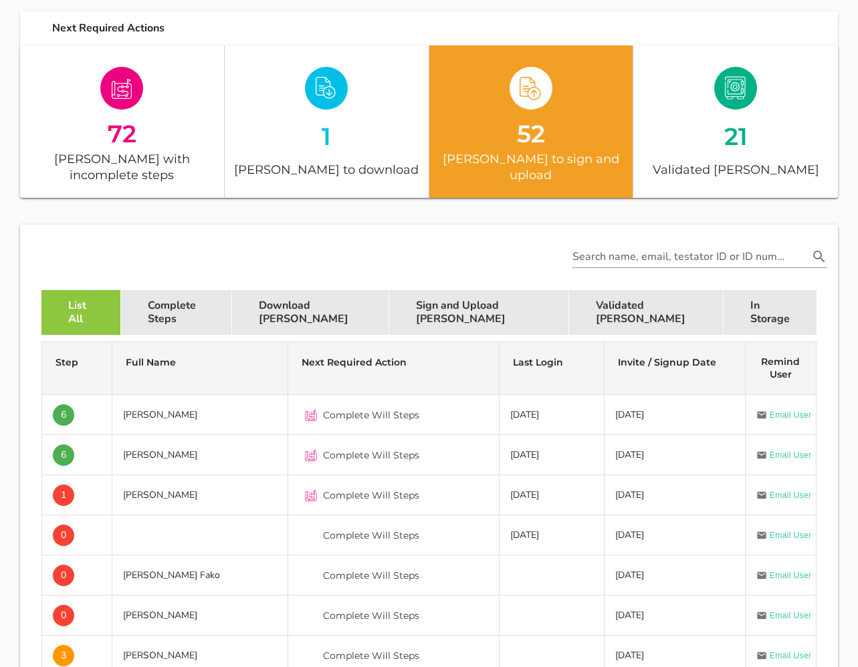
scroll to position [271, 0]
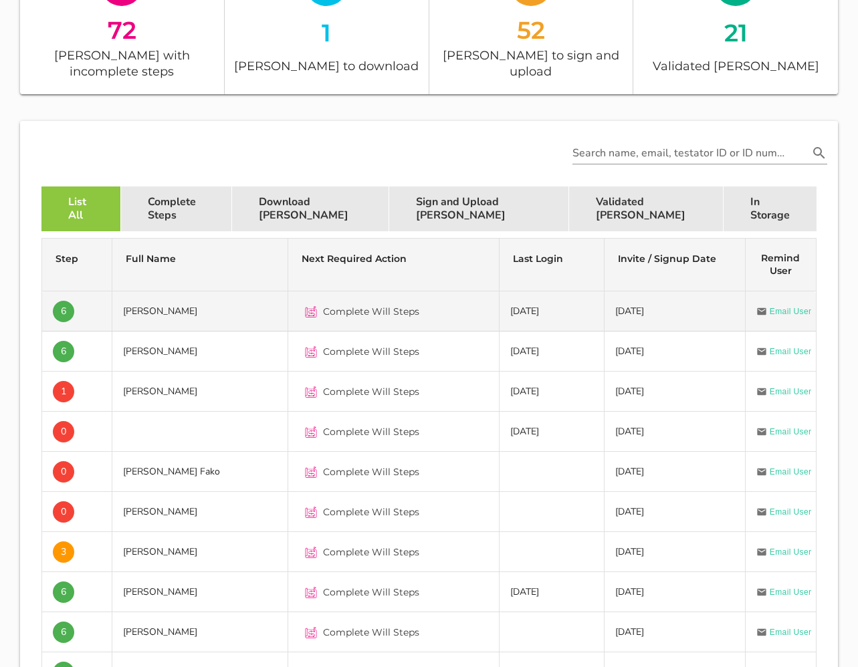
click at [170, 296] on td "[PERSON_NAME]" at bounding box center [200, 312] width 176 height 40
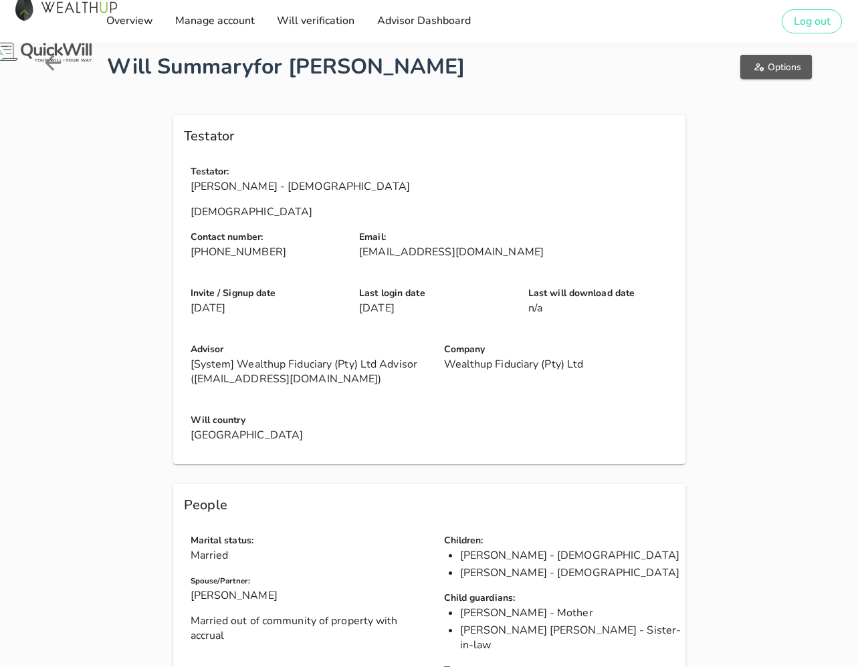
click at [756, 71] on span "Options" at bounding box center [776, 67] width 50 height 13
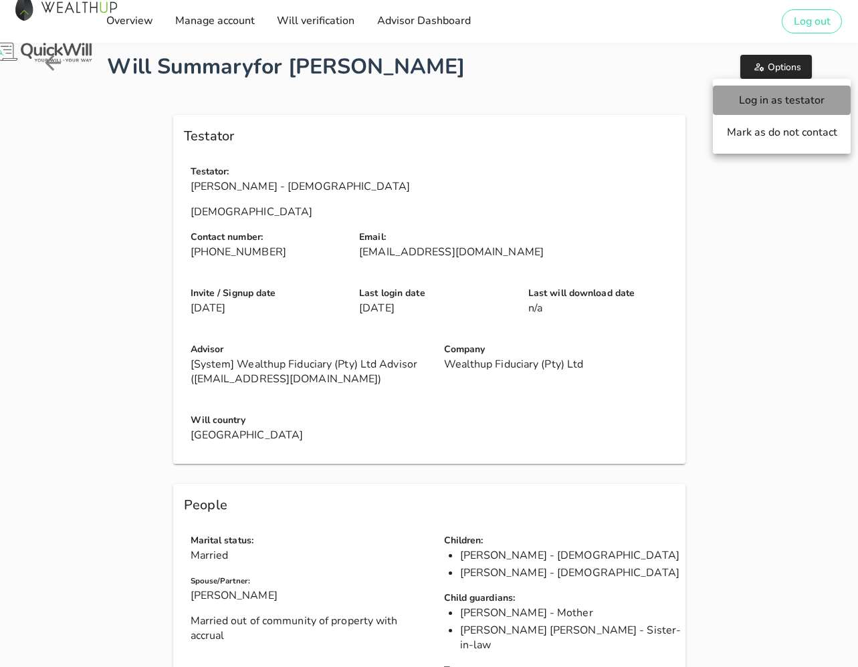
click at [756, 100] on span "Log in as testator" at bounding box center [781, 100] width 111 height 15
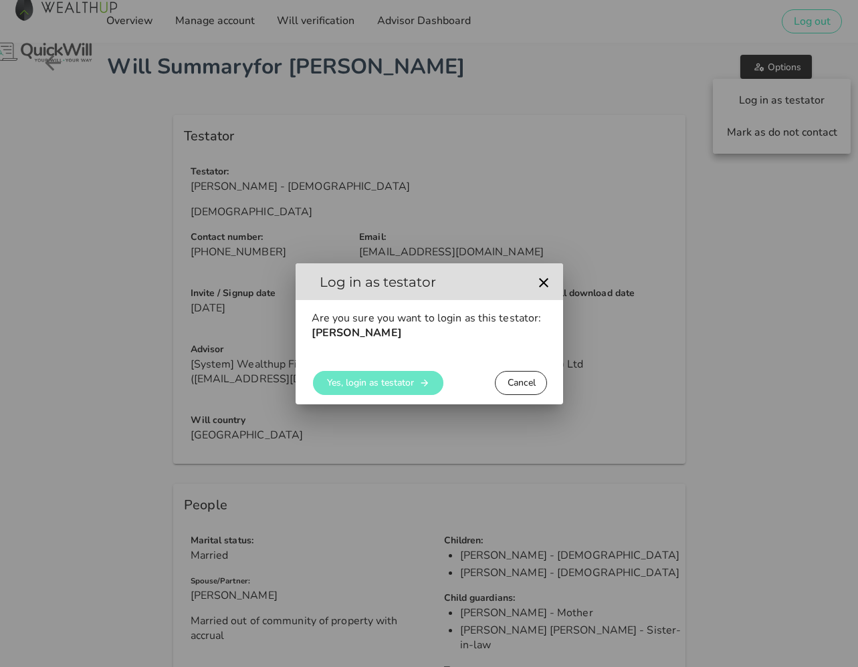
click at [375, 388] on span "Yes, login as testator" at bounding box center [370, 382] width 88 height 13
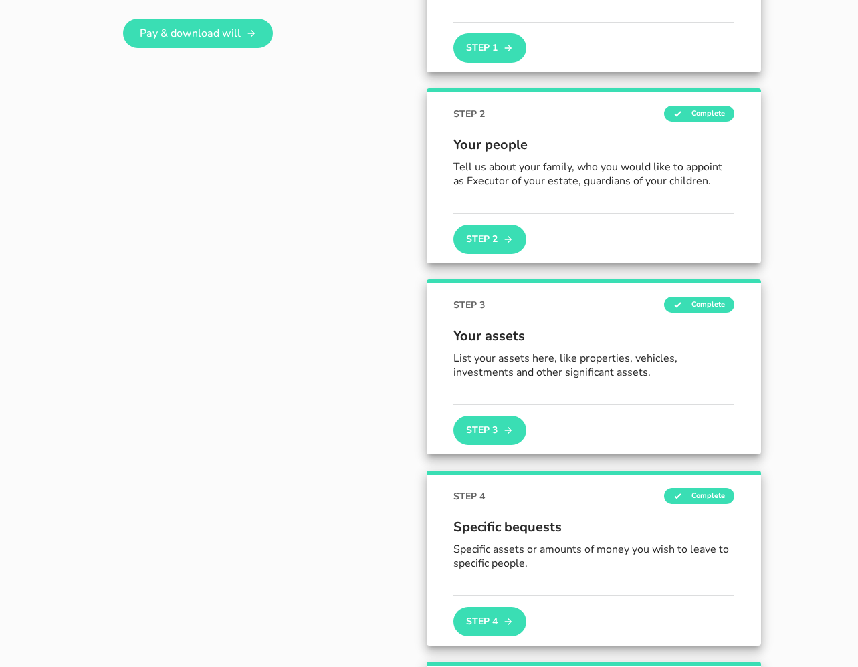
scroll to position [326, 0]
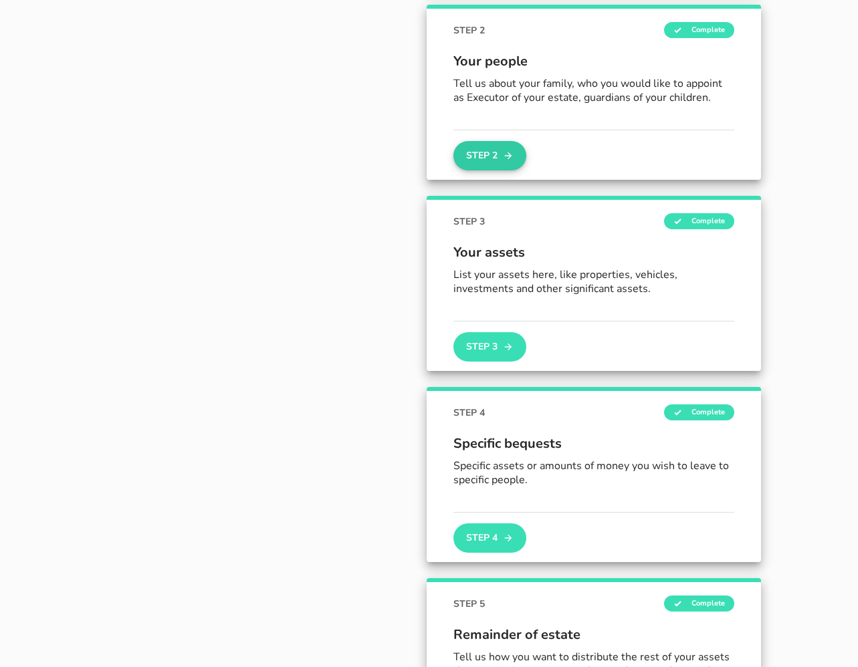
click at [501, 154] on button "Step 2" at bounding box center [489, 155] width 72 height 29
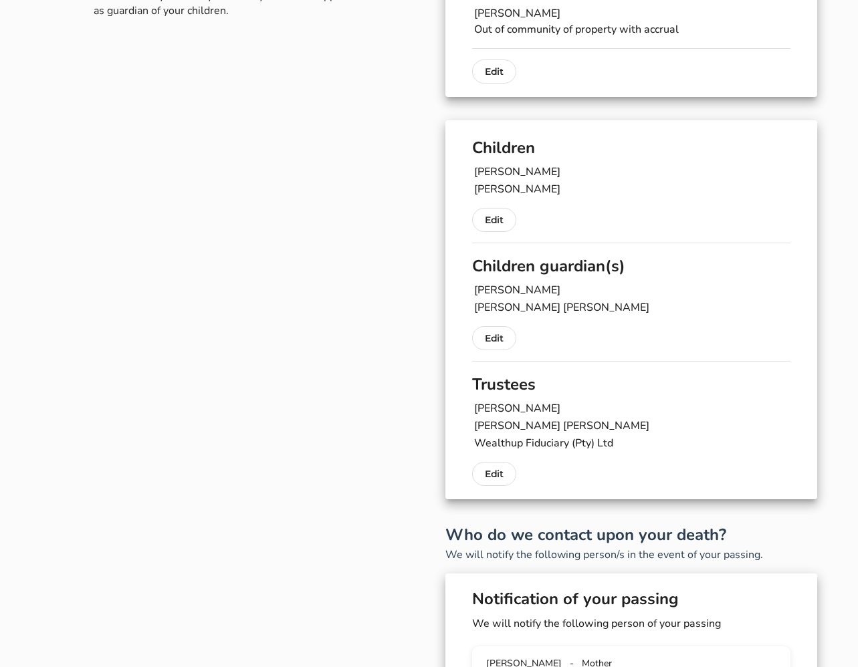
scroll to position [316, 0]
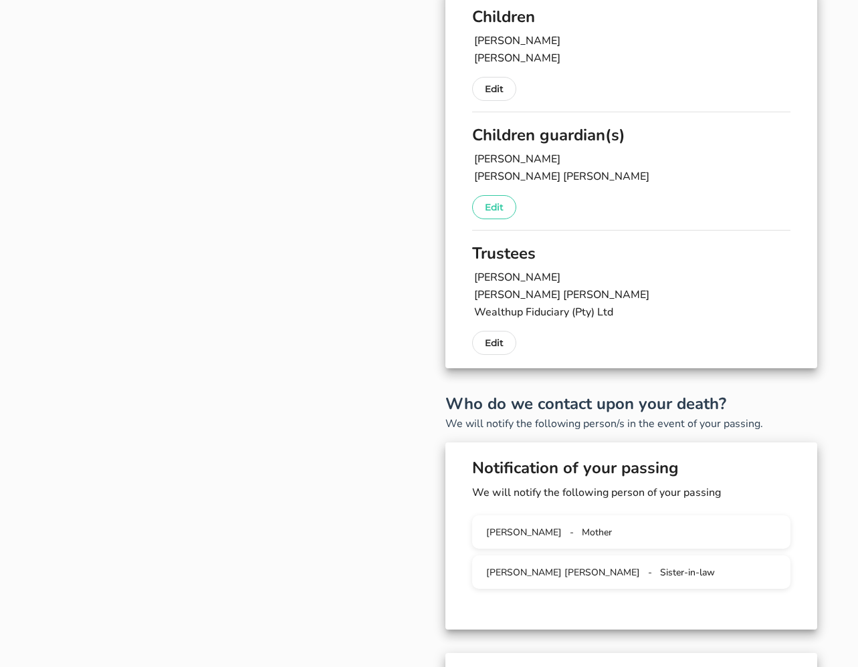
click at [495, 205] on p "Edit" at bounding box center [494, 207] width 19 height 16
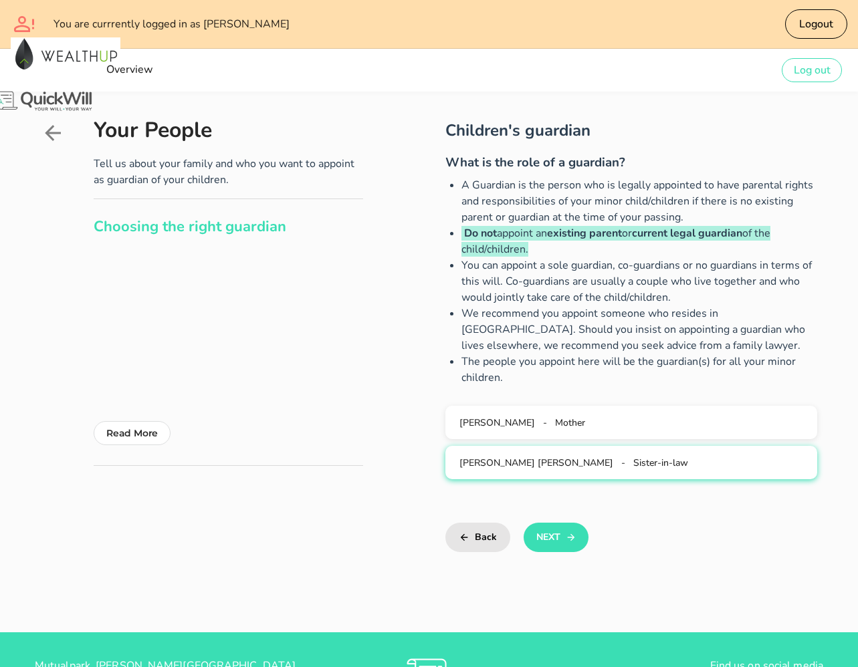
click at [597, 465] on span "[PERSON_NAME] [PERSON_NAME]" at bounding box center [536, 463] width 154 height 13
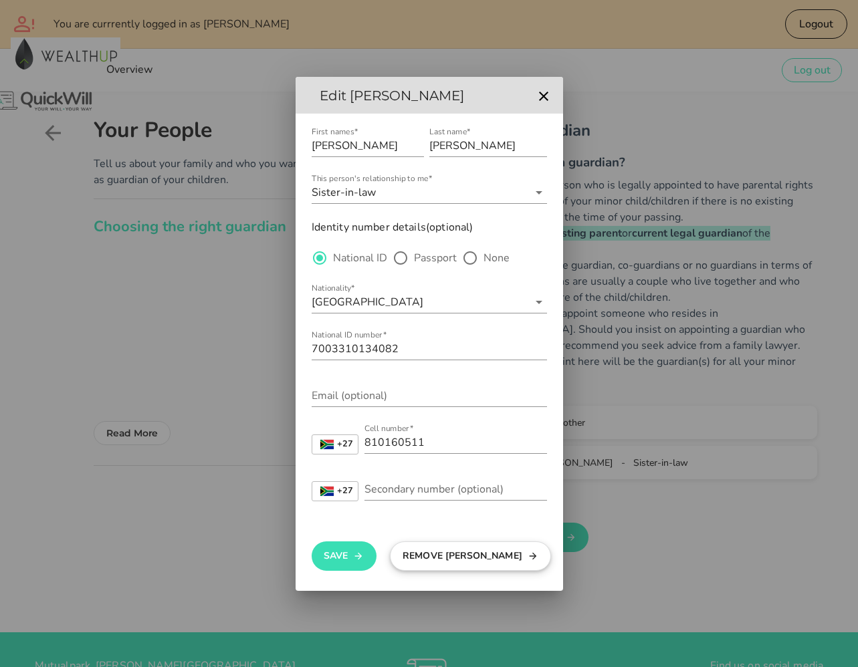
click at [427, 554] on button "Remove [PERSON_NAME]" at bounding box center [470, 556] width 161 height 29
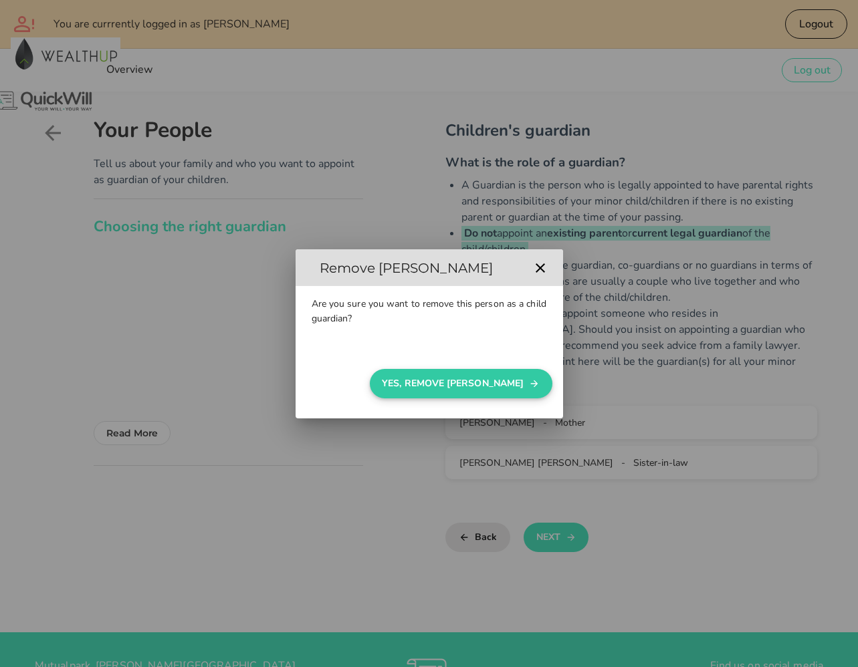
click at [457, 378] on button "Yes, Remove [PERSON_NAME]" at bounding box center [461, 383] width 183 height 29
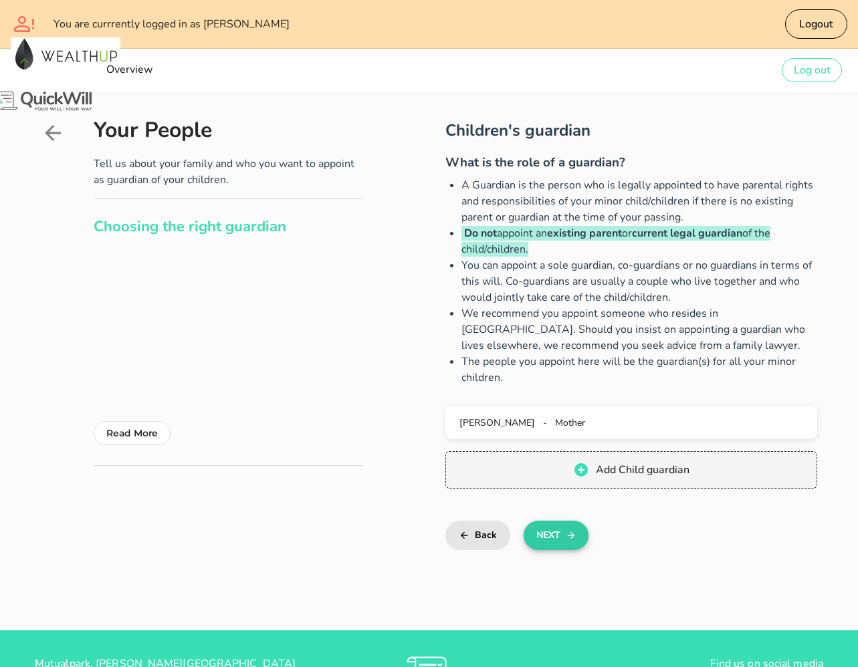
click at [550, 540] on button "Next" at bounding box center [556, 535] width 65 height 29
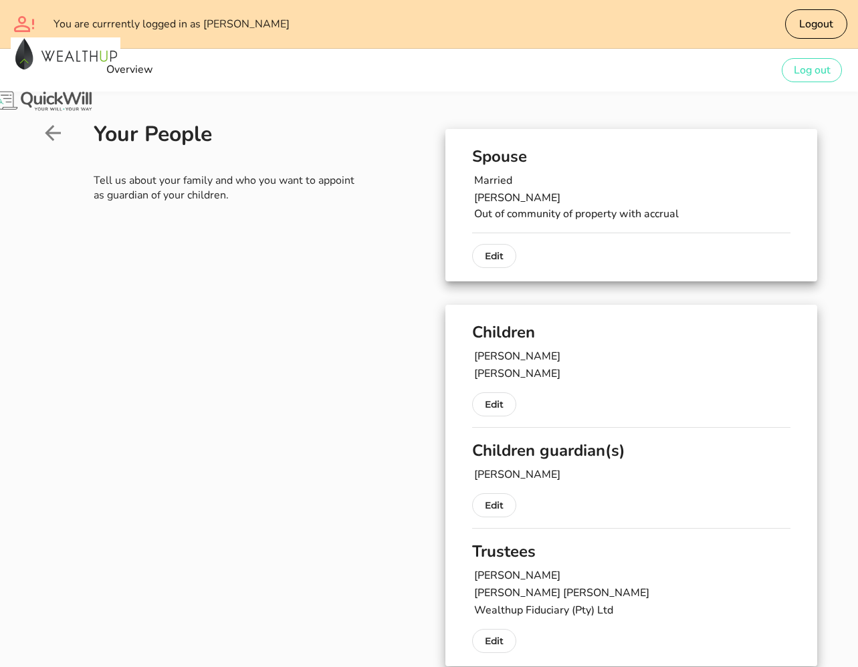
click at [58, 133] on icon at bounding box center [53, 133] width 16 height 16
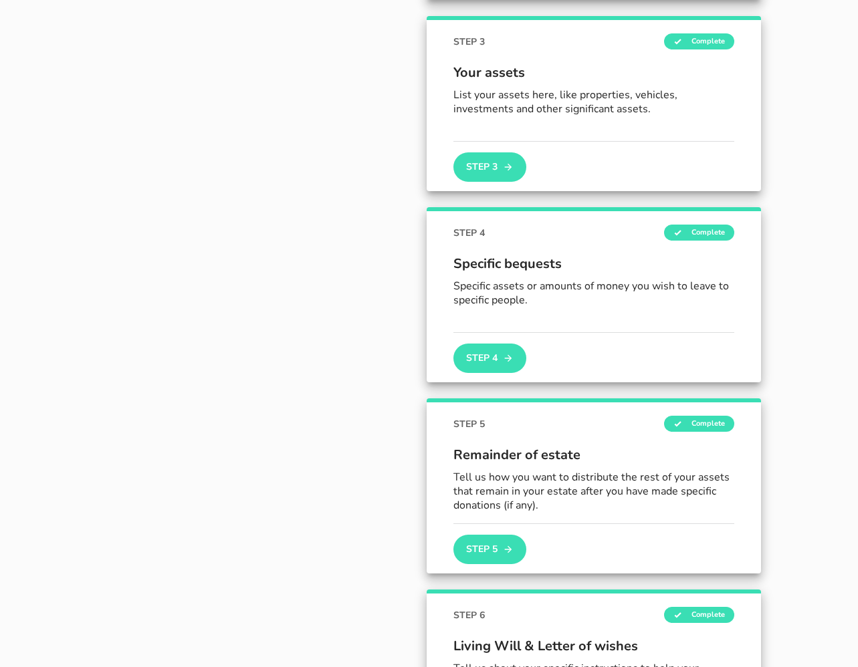
scroll to position [554, 0]
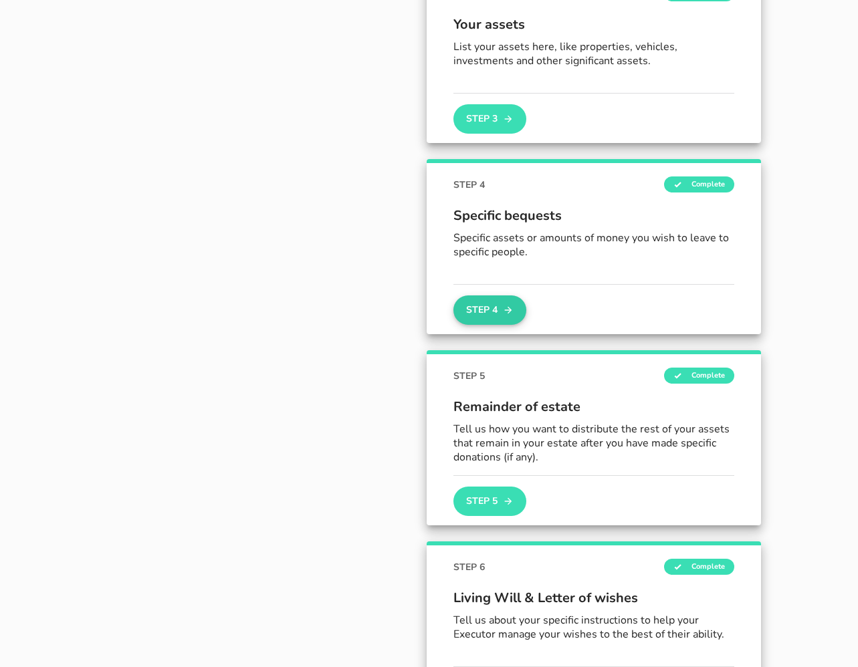
click at [495, 301] on button "Step 4" at bounding box center [489, 310] width 72 height 29
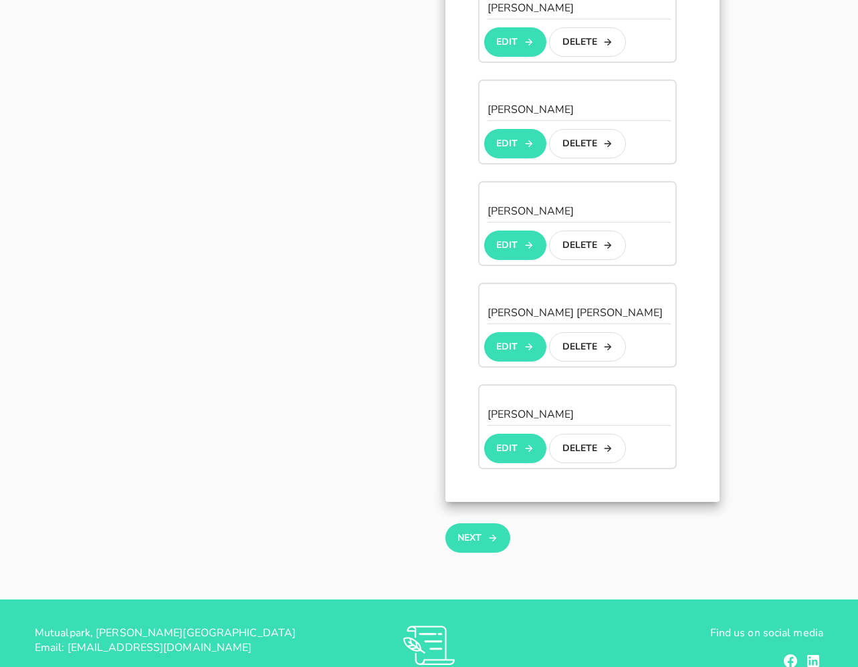
scroll to position [707, 0]
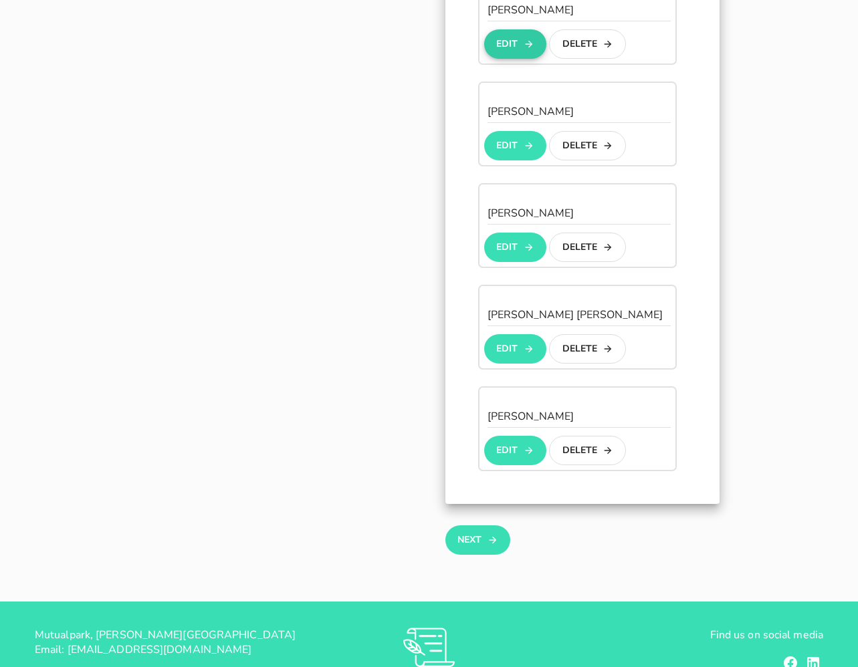
click at [504, 41] on button "Edit" at bounding box center [515, 43] width 62 height 29
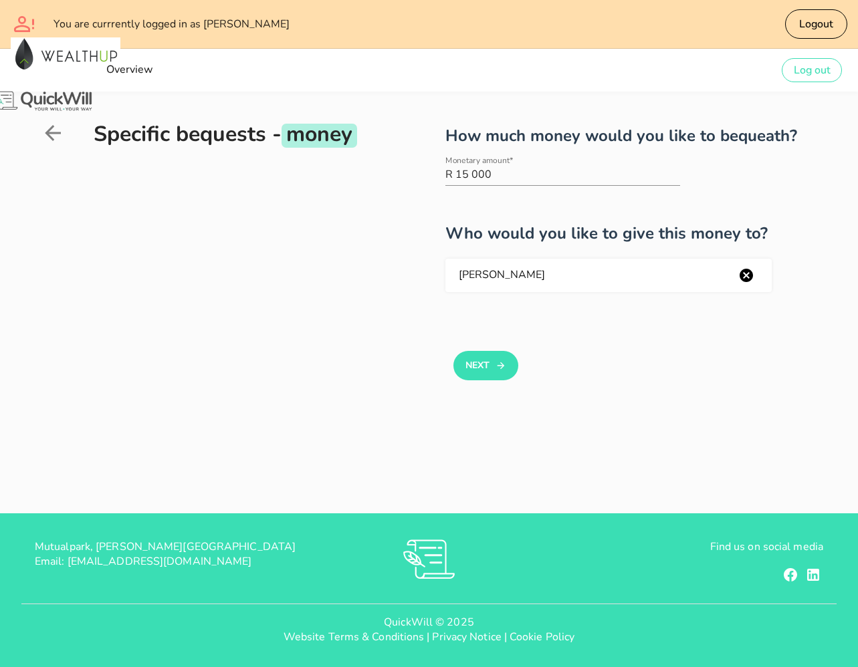
click at [53, 128] on icon at bounding box center [53, 133] width 24 height 24
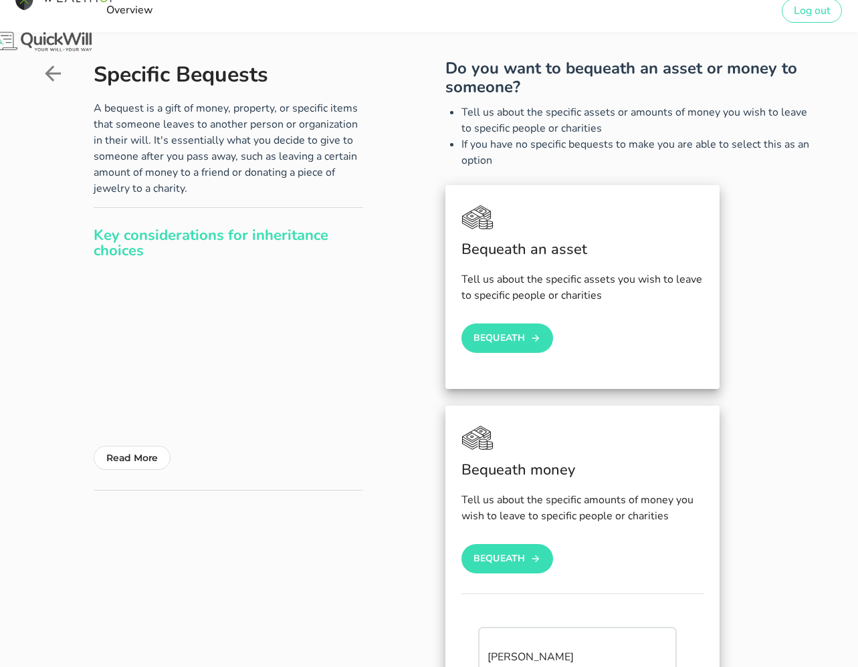
scroll to position [43, 0]
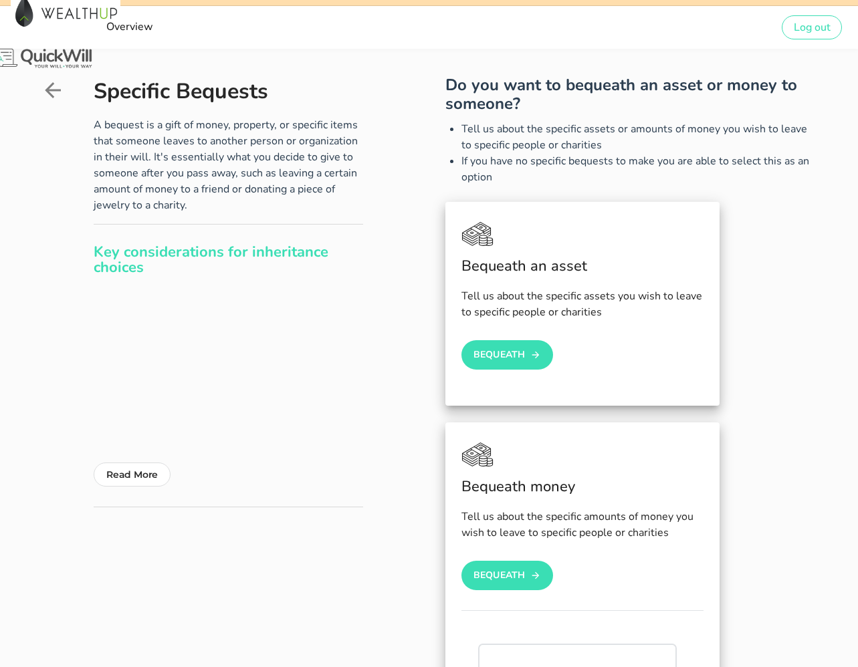
click at [53, 96] on icon at bounding box center [53, 90] width 16 height 16
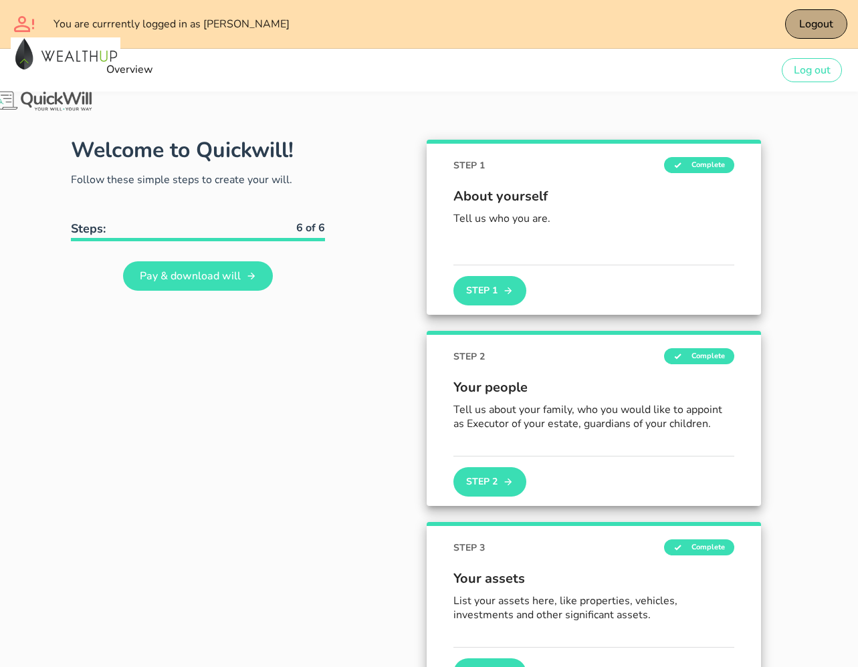
click at [756, 37] on button "Logout" at bounding box center [816, 23] width 63 height 29
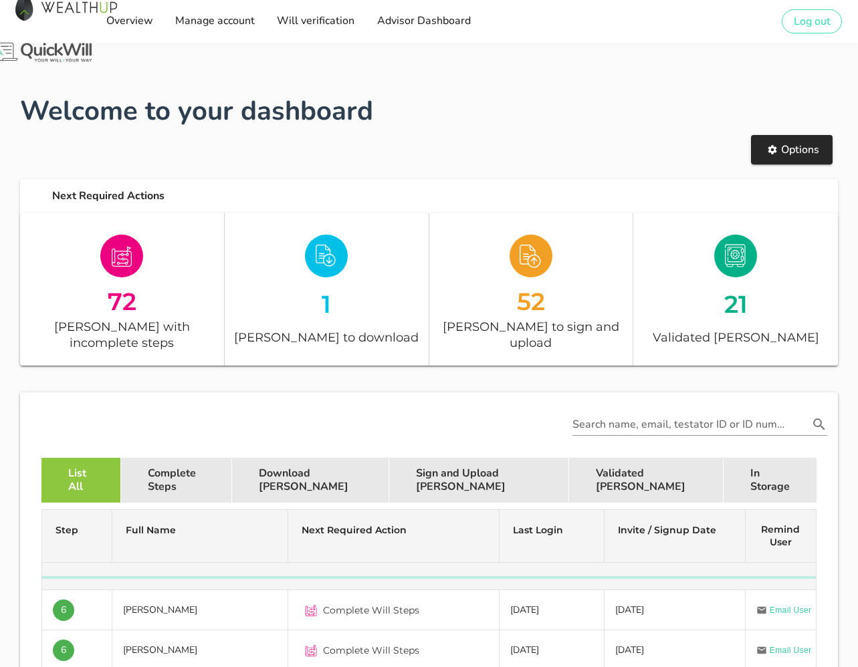
scroll to position [210, 0]
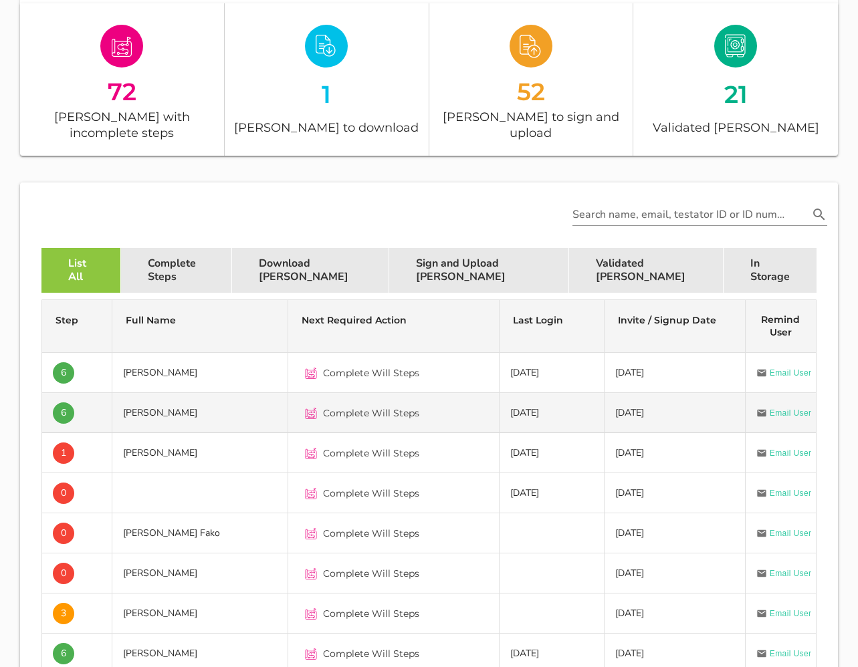
click at [161, 396] on td "[PERSON_NAME]" at bounding box center [200, 413] width 176 height 40
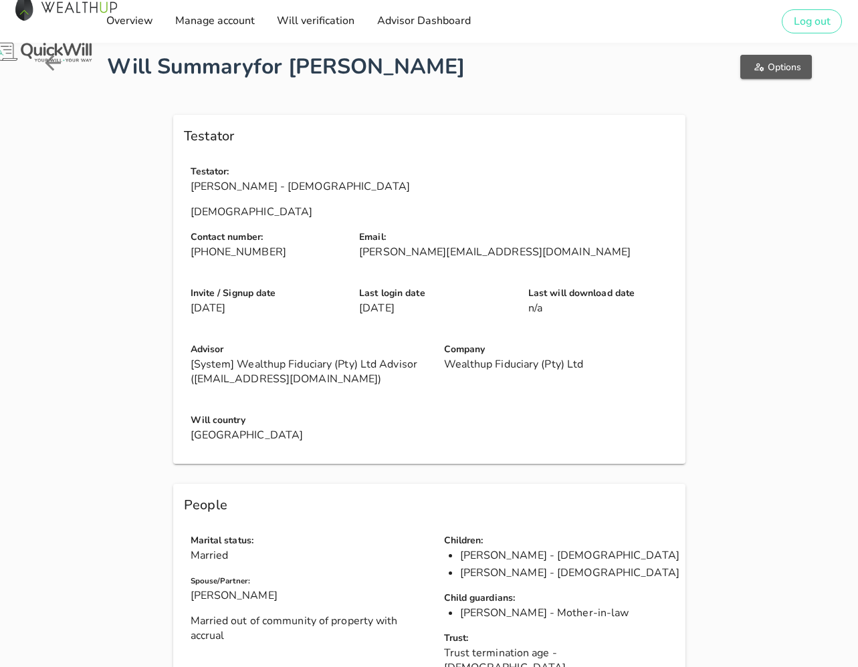
click at [756, 69] on span "Options" at bounding box center [776, 67] width 50 height 13
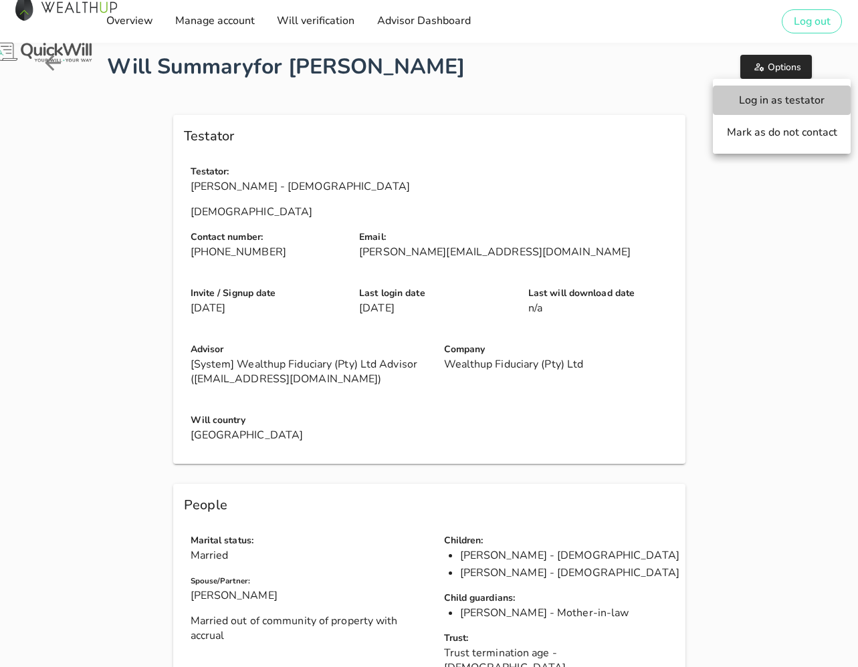
click at [756, 94] on span "Log in as testator" at bounding box center [781, 100] width 111 height 15
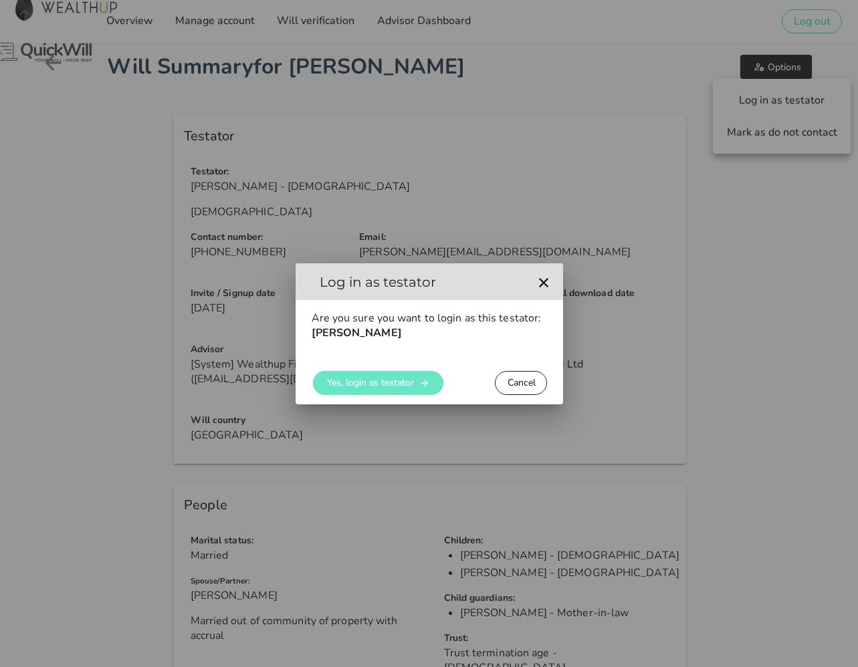
click at [360, 387] on span "Yes, login as testator" at bounding box center [370, 382] width 88 height 13
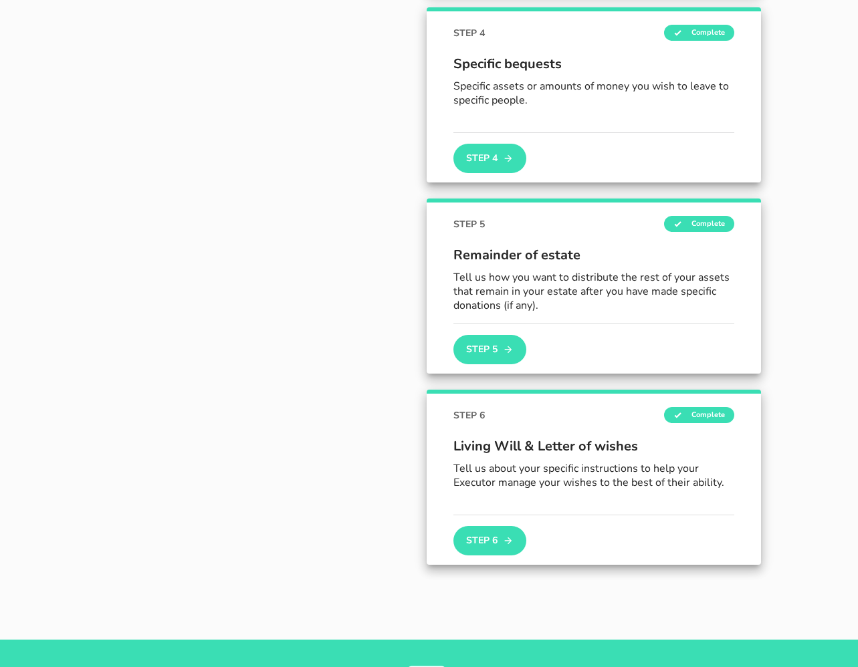
scroll to position [830, 0]
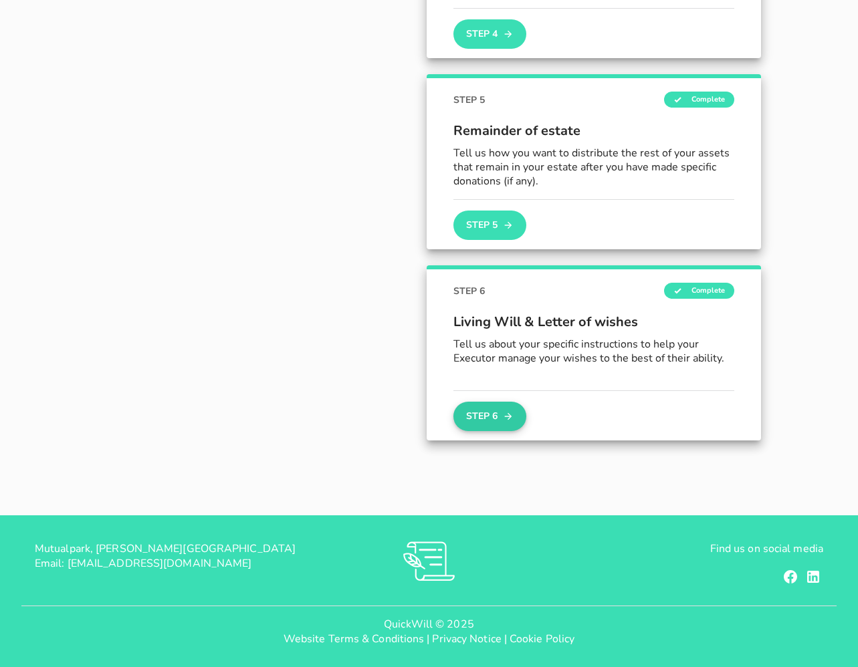
click at [493, 408] on button "Step 6" at bounding box center [489, 416] width 72 height 29
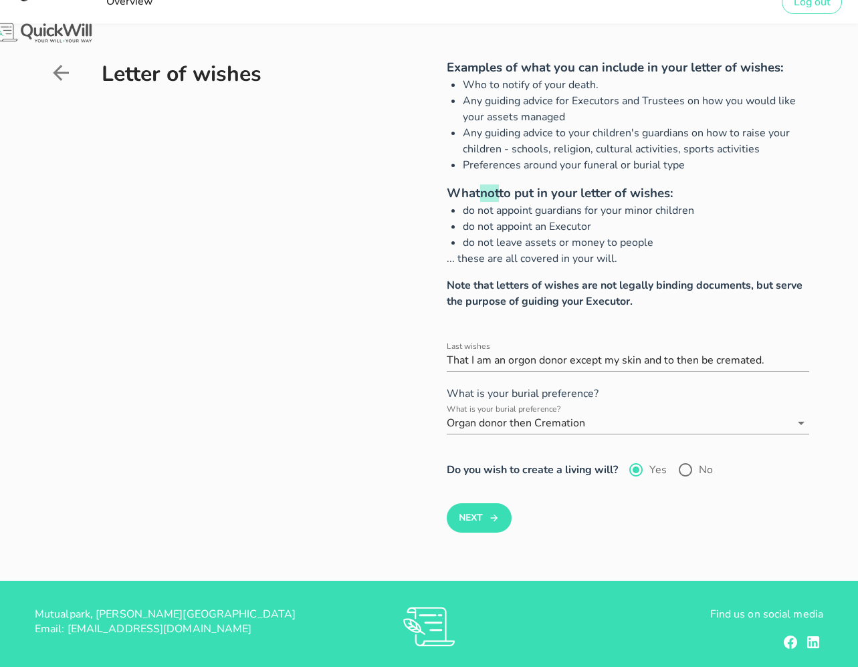
scroll to position [74, 0]
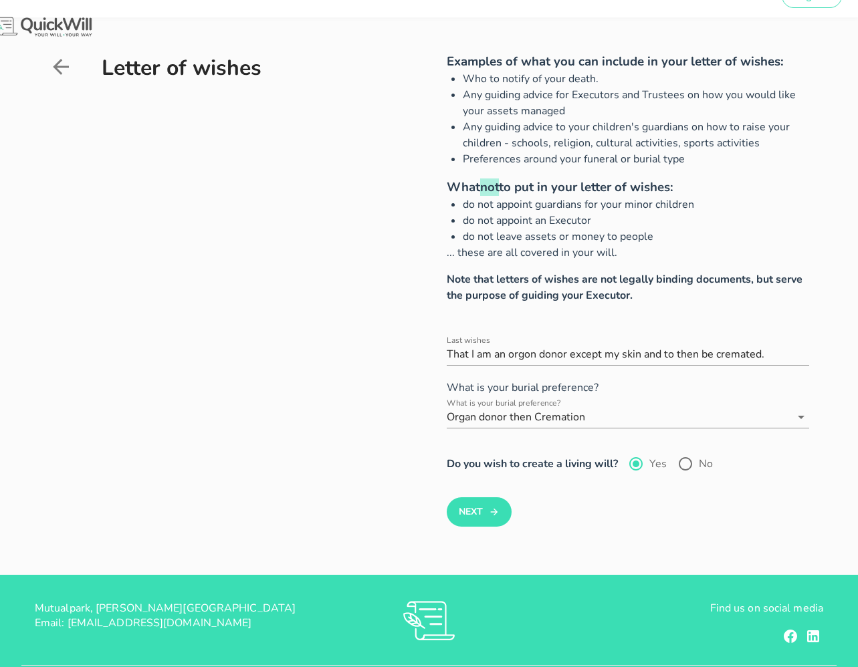
click at [52, 68] on icon at bounding box center [61, 67] width 24 height 24
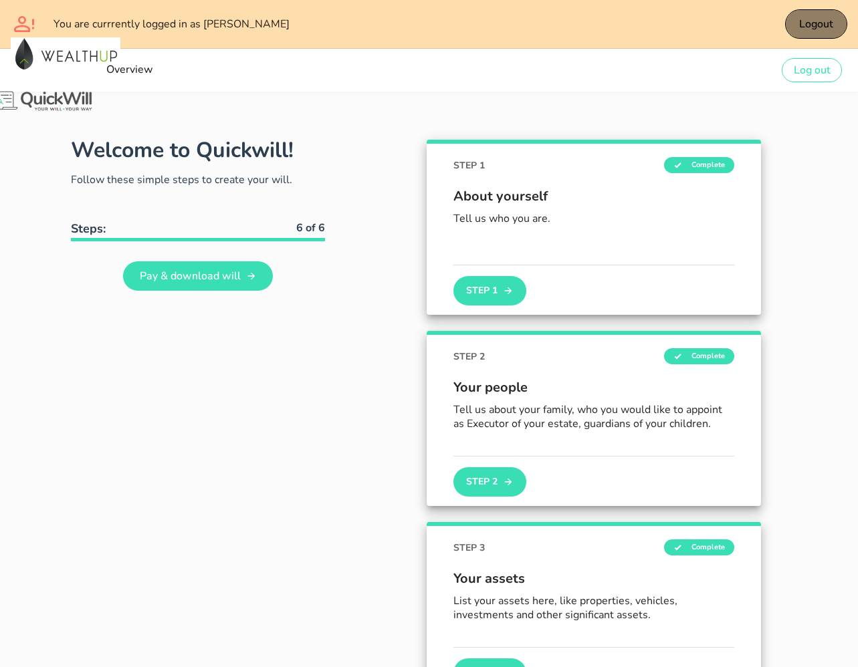
click at [756, 27] on span "Logout" at bounding box center [815, 24] width 35 height 15
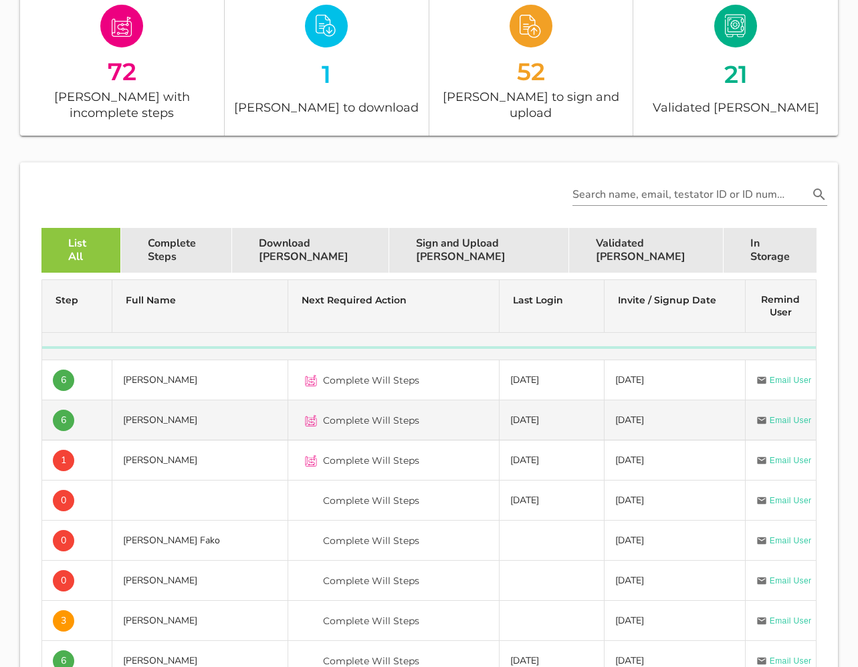
scroll to position [253, 0]
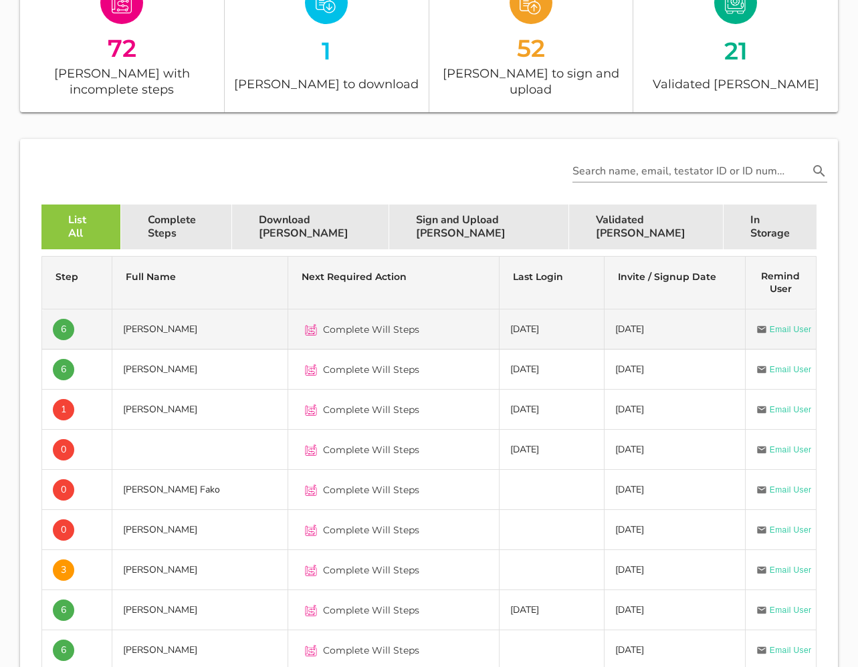
click at [223, 310] on td "[PERSON_NAME]" at bounding box center [200, 330] width 176 height 40
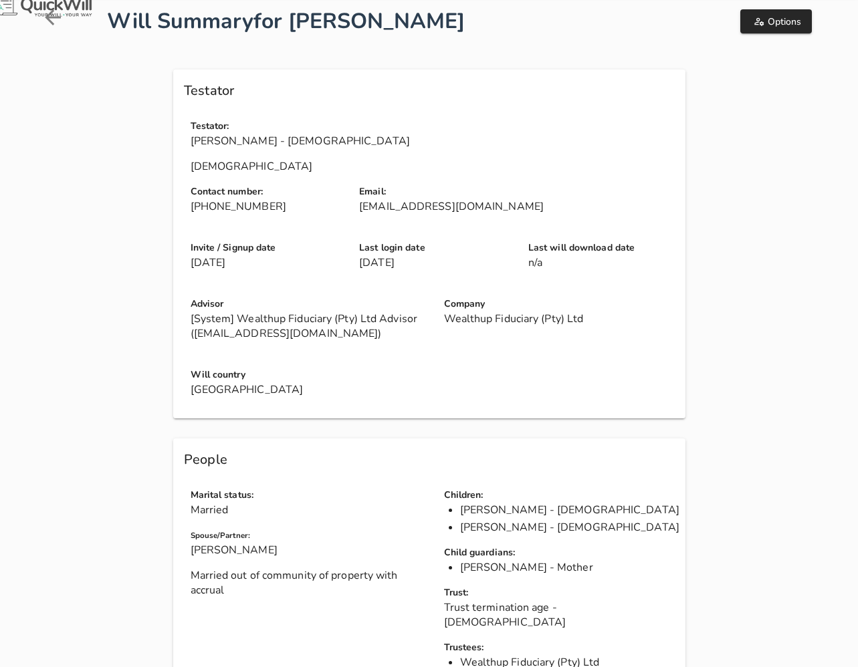
scroll to position [38, 0]
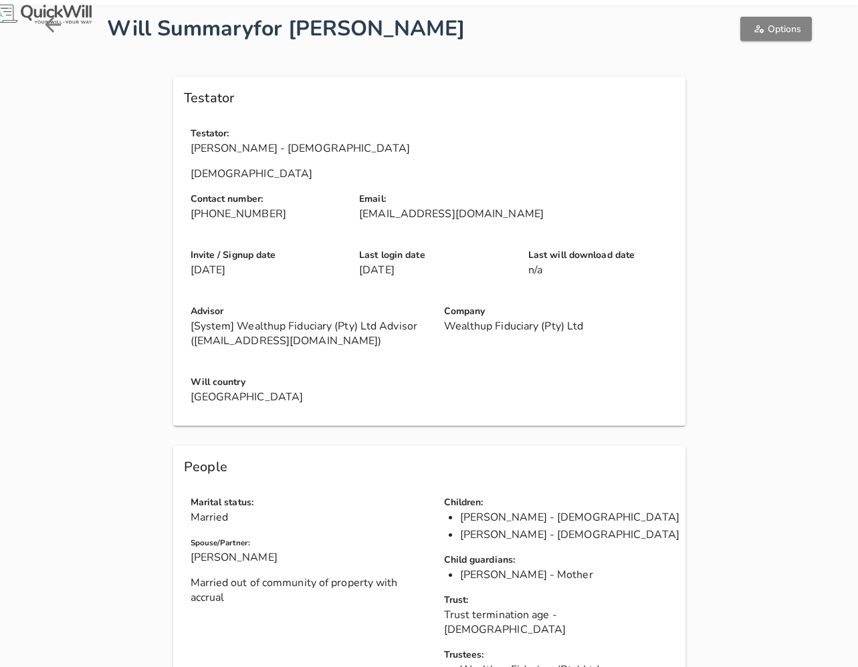
click at [756, 25] on span "Options" at bounding box center [776, 29] width 50 height 13
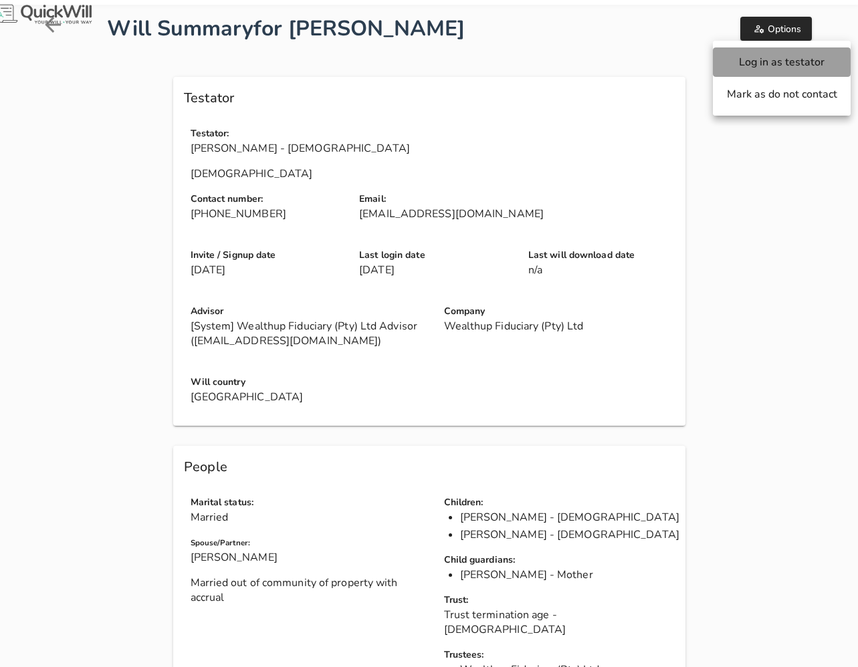
click at [756, 54] on button "Log in as testator" at bounding box center [782, 61] width 138 height 29
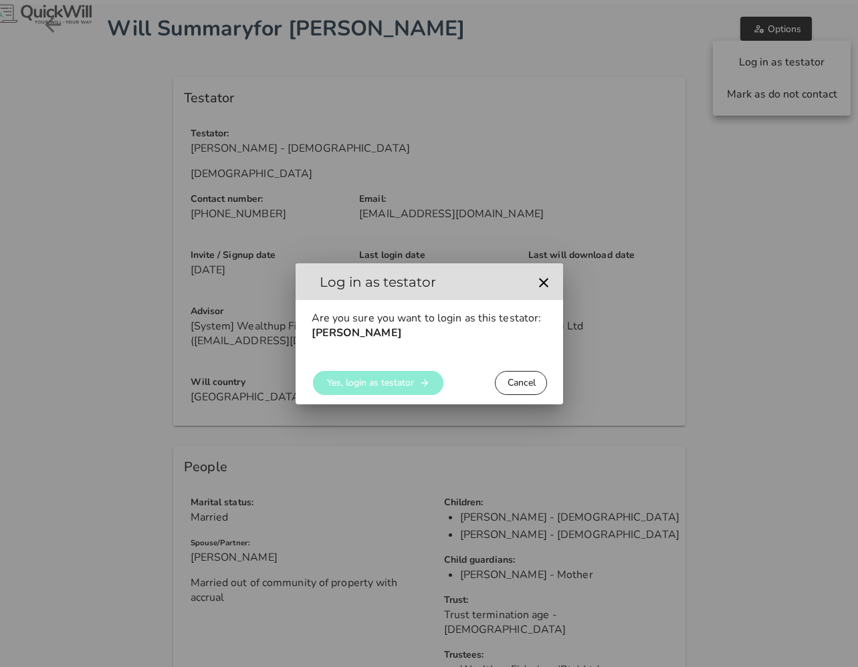
click at [393, 380] on span "Yes, login as testator" at bounding box center [370, 382] width 88 height 13
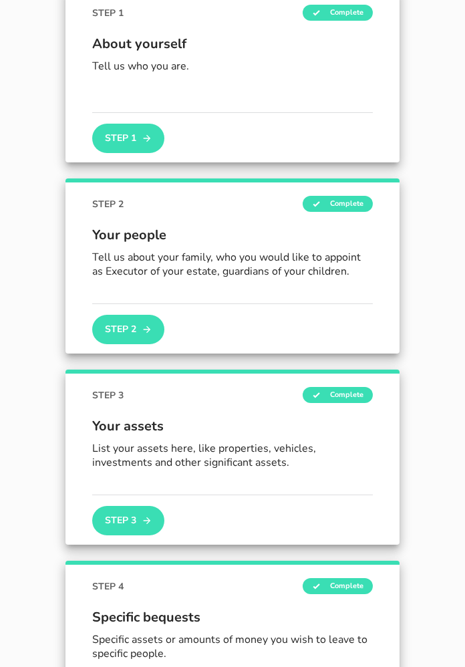
scroll to position [262, 0]
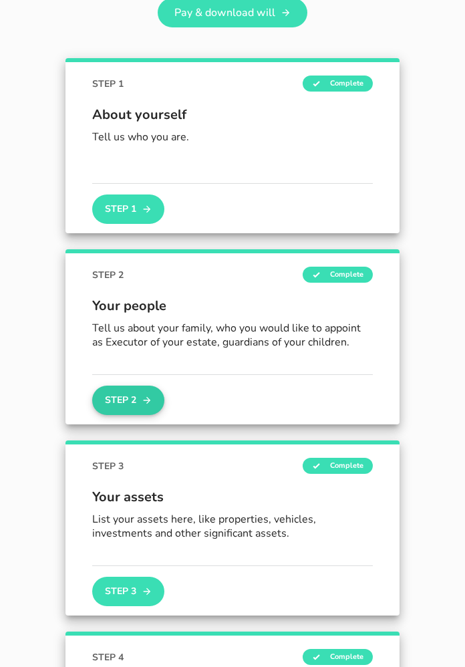
click at [131, 407] on button "Step 2" at bounding box center [128, 400] width 72 height 29
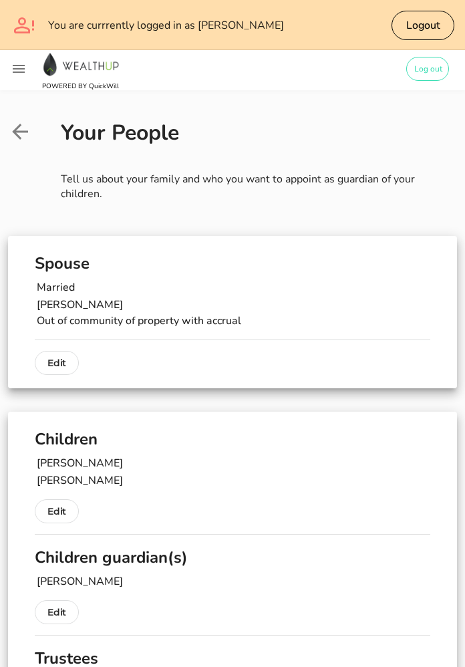
click at [25, 140] on icon at bounding box center [20, 132] width 24 height 24
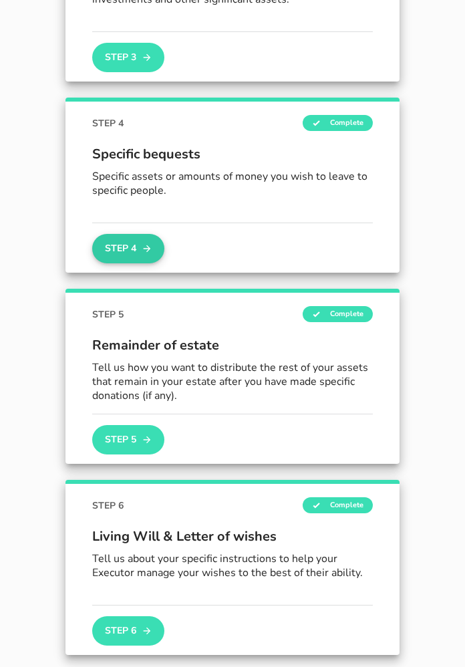
scroll to position [822, 0]
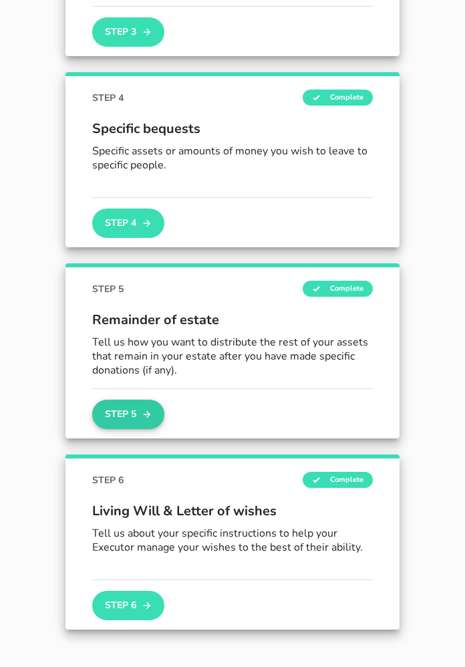
click at [120, 416] on button "Step 5" at bounding box center [128, 414] width 72 height 29
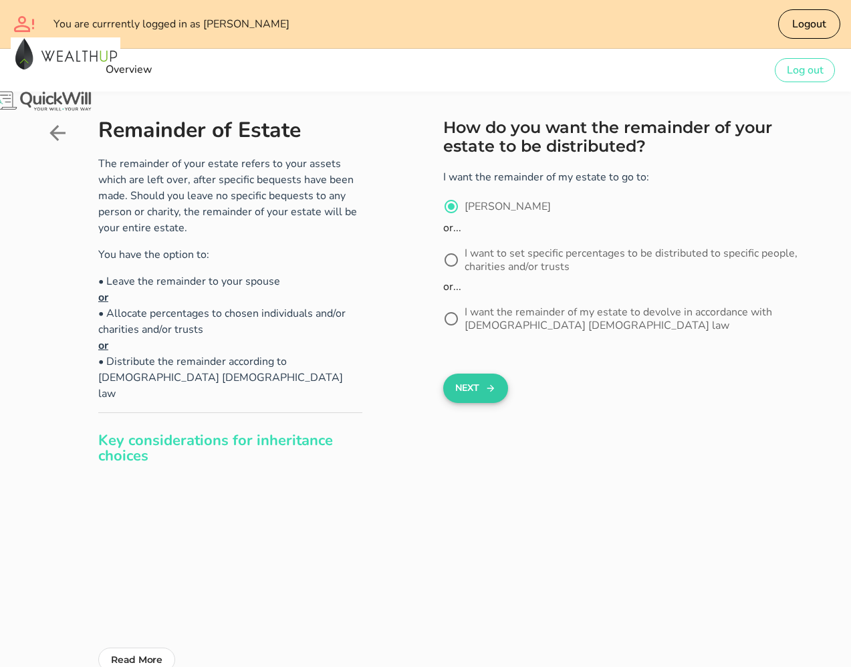
click at [483, 390] on button "Next" at bounding box center [475, 388] width 65 height 29
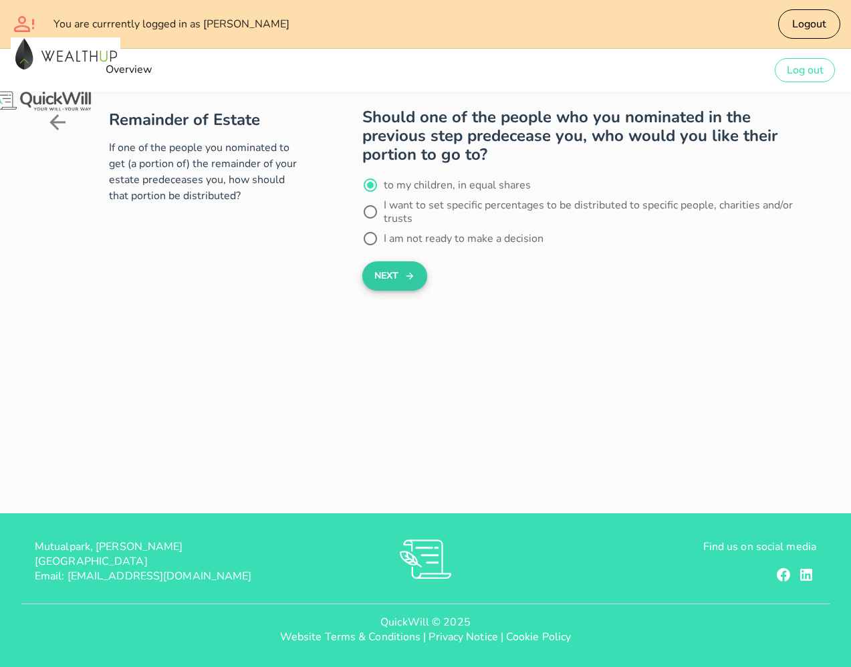
click at [397, 279] on button "Next" at bounding box center [394, 275] width 65 height 29
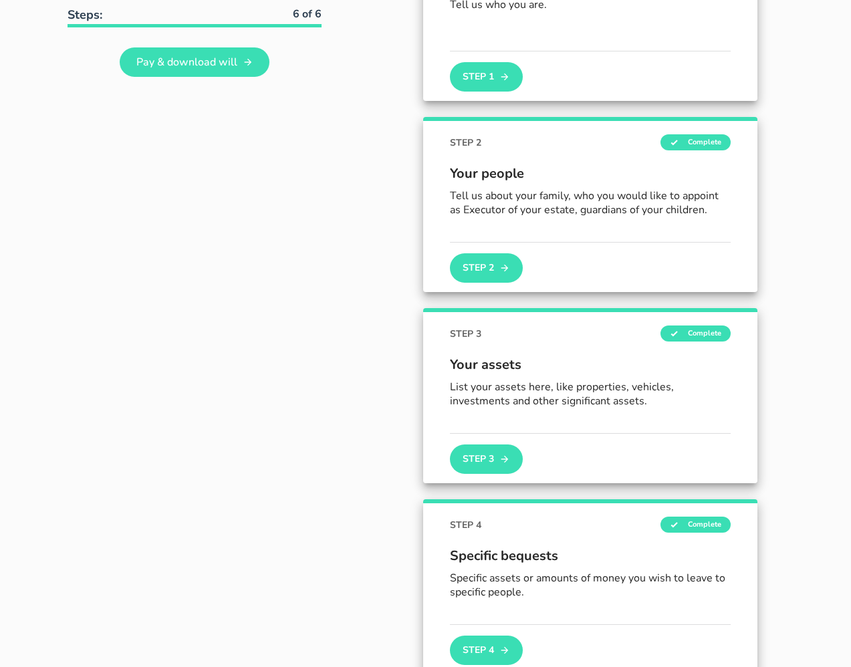
scroll to position [201, 0]
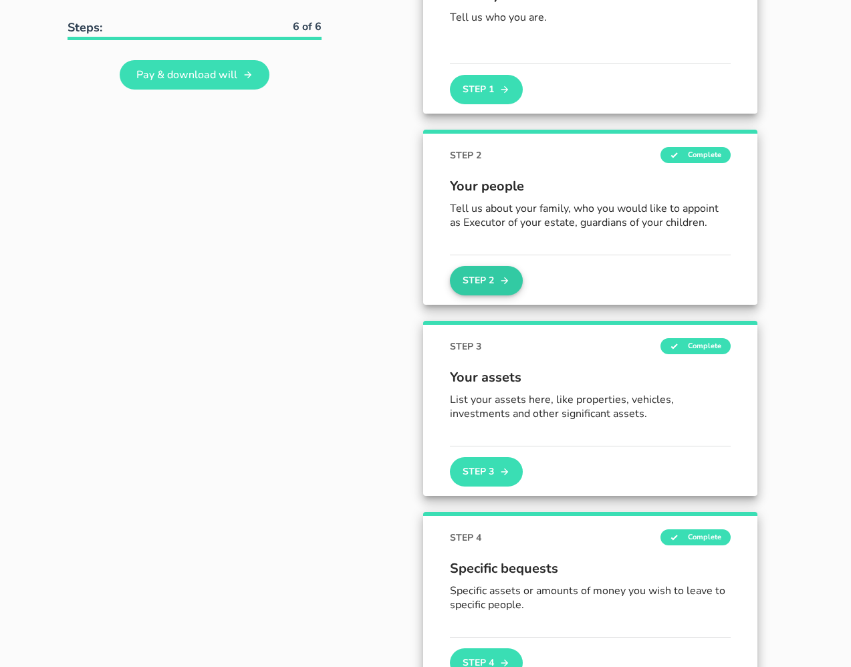
click at [491, 279] on button "Step 2" at bounding box center [486, 280] width 72 height 29
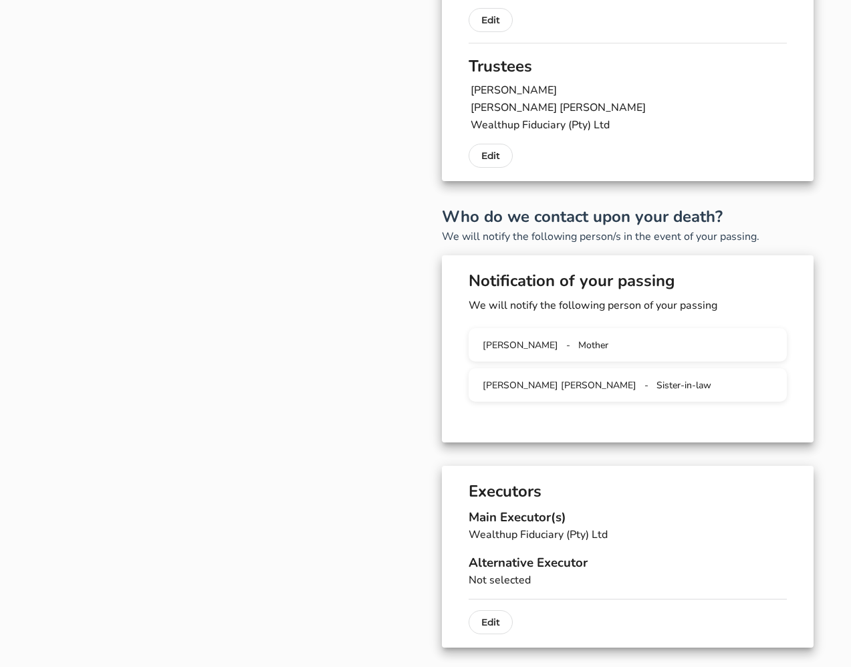
scroll to position [427, 0]
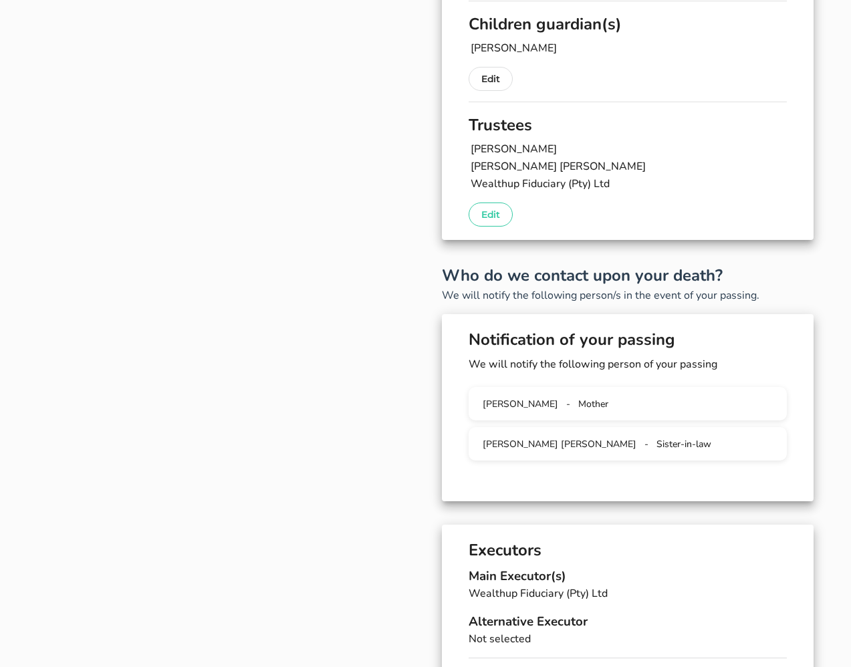
click at [483, 207] on p "Edit" at bounding box center [490, 215] width 19 height 16
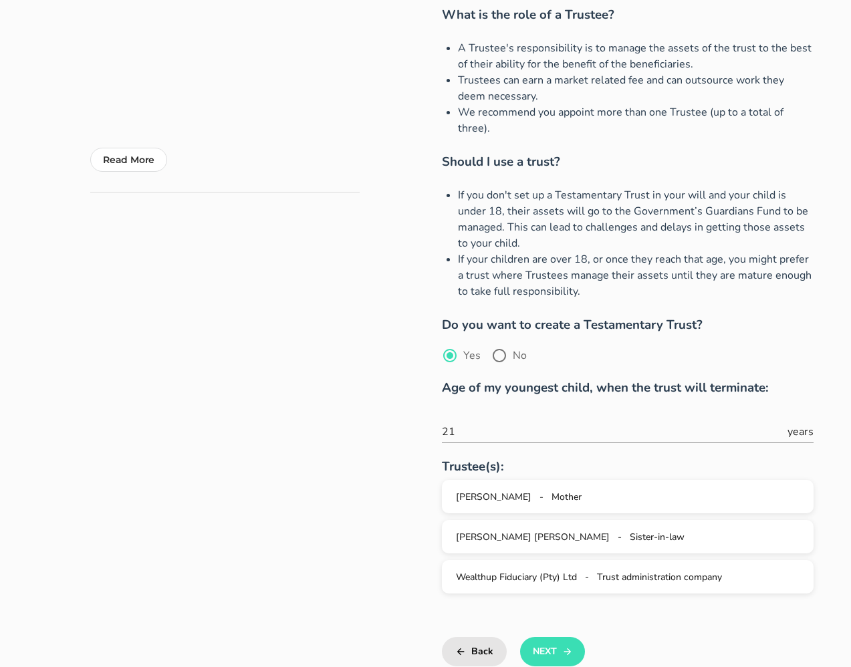
scroll to position [342, 0]
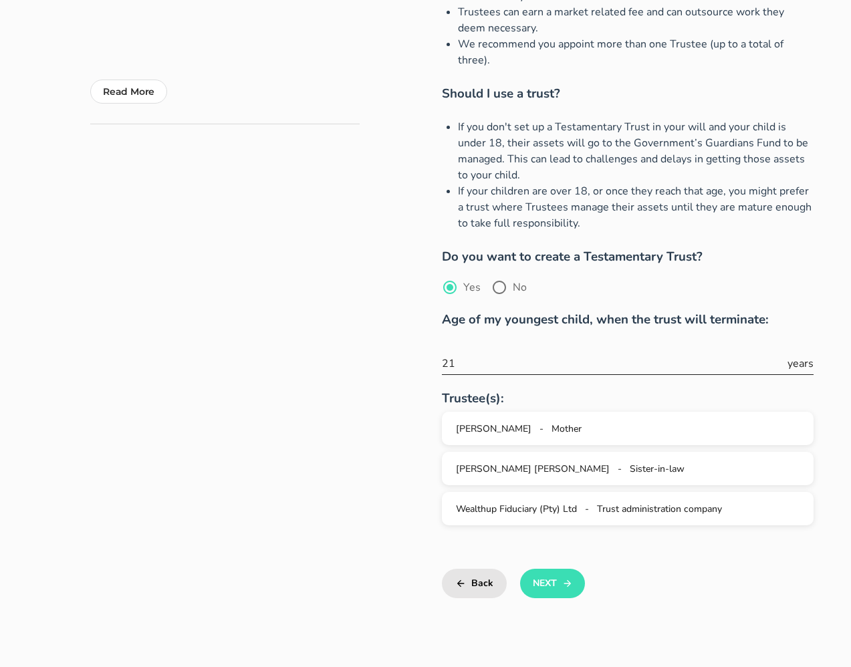
click at [497, 353] on input "21" at bounding box center [613, 363] width 343 height 21
type input "24"
click at [538, 572] on button "Next" at bounding box center [552, 583] width 65 height 29
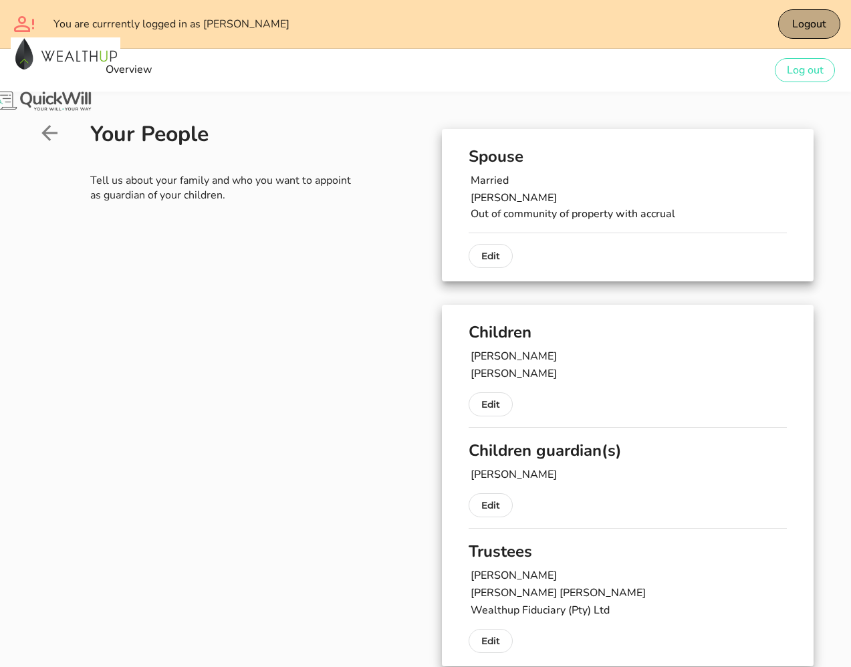
click at [756, 29] on span "Logout" at bounding box center [809, 24] width 35 height 15
